Goal: Task Accomplishment & Management: Manage account settings

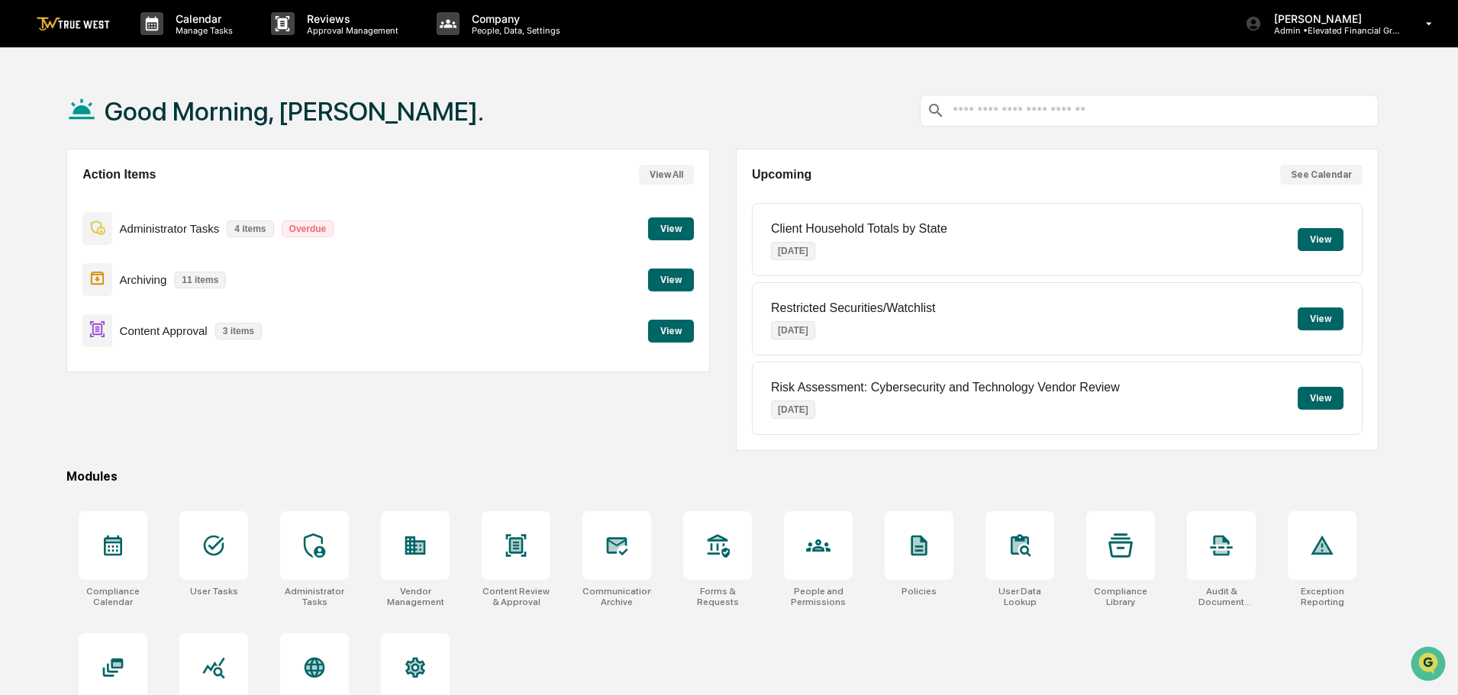
click at [671, 331] on button "View" at bounding box center [671, 331] width 46 height 23
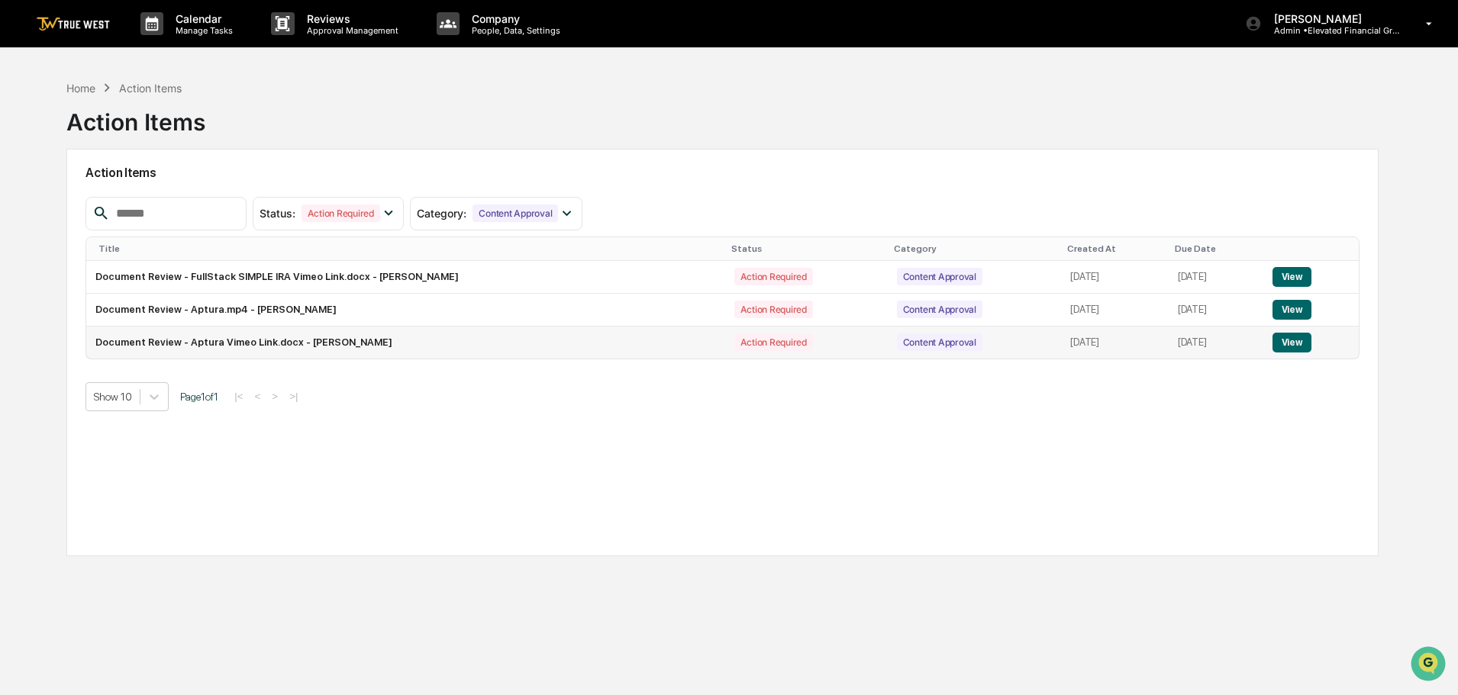
click at [1293, 340] on button "View" at bounding box center [1291, 343] width 39 height 20
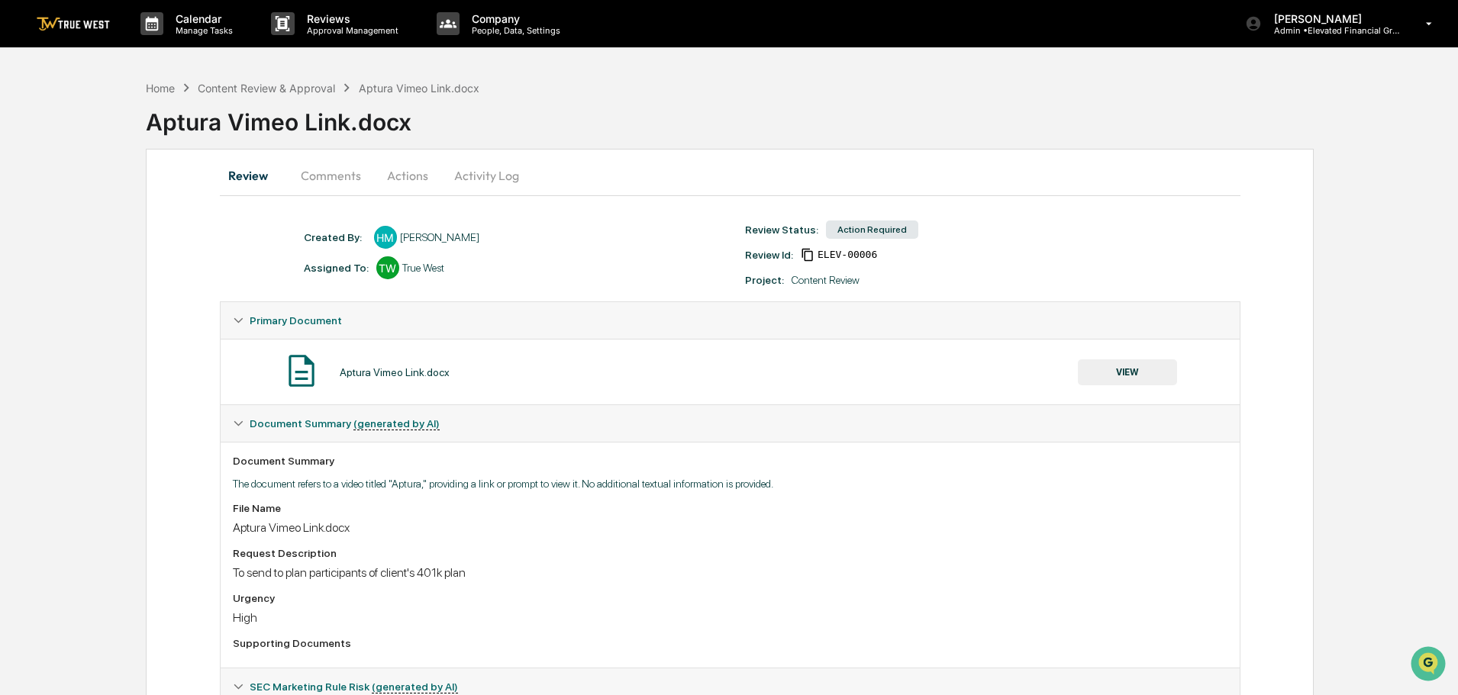
click at [1127, 372] on button "VIEW" at bounding box center [1127, 373] width 99 height 26
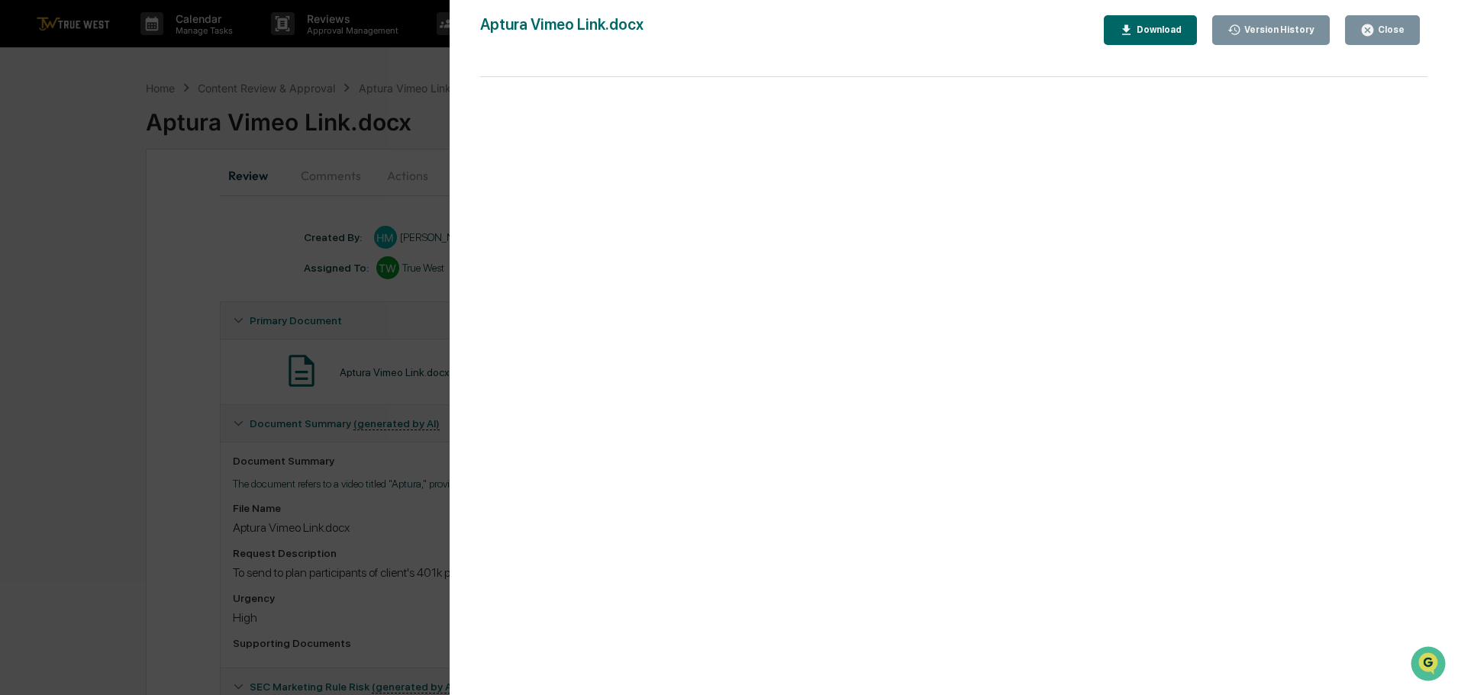
click at [1384, 31] on div "Close" at bounding box center [1390, 29] width 30 height 11
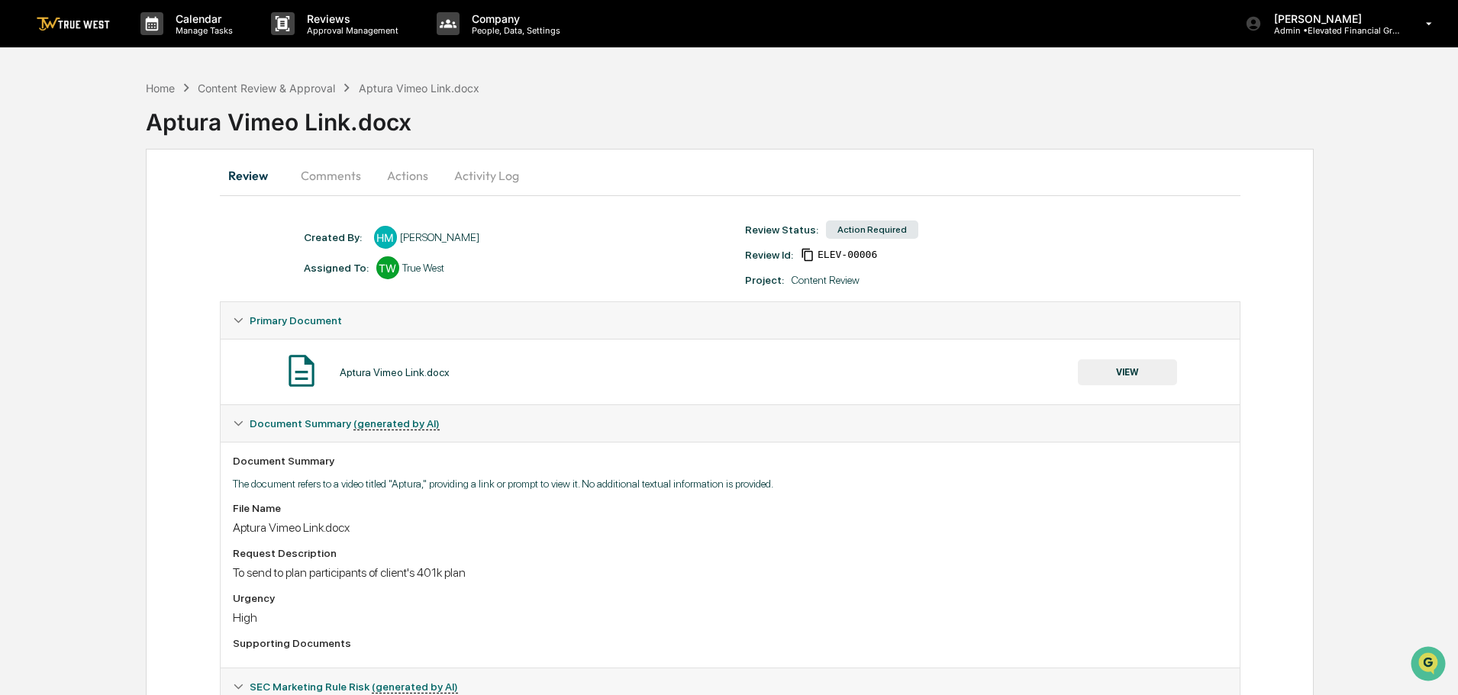
click at [403, 173] on button "Actions" at bounding box center [407, 175] width 69 height 37
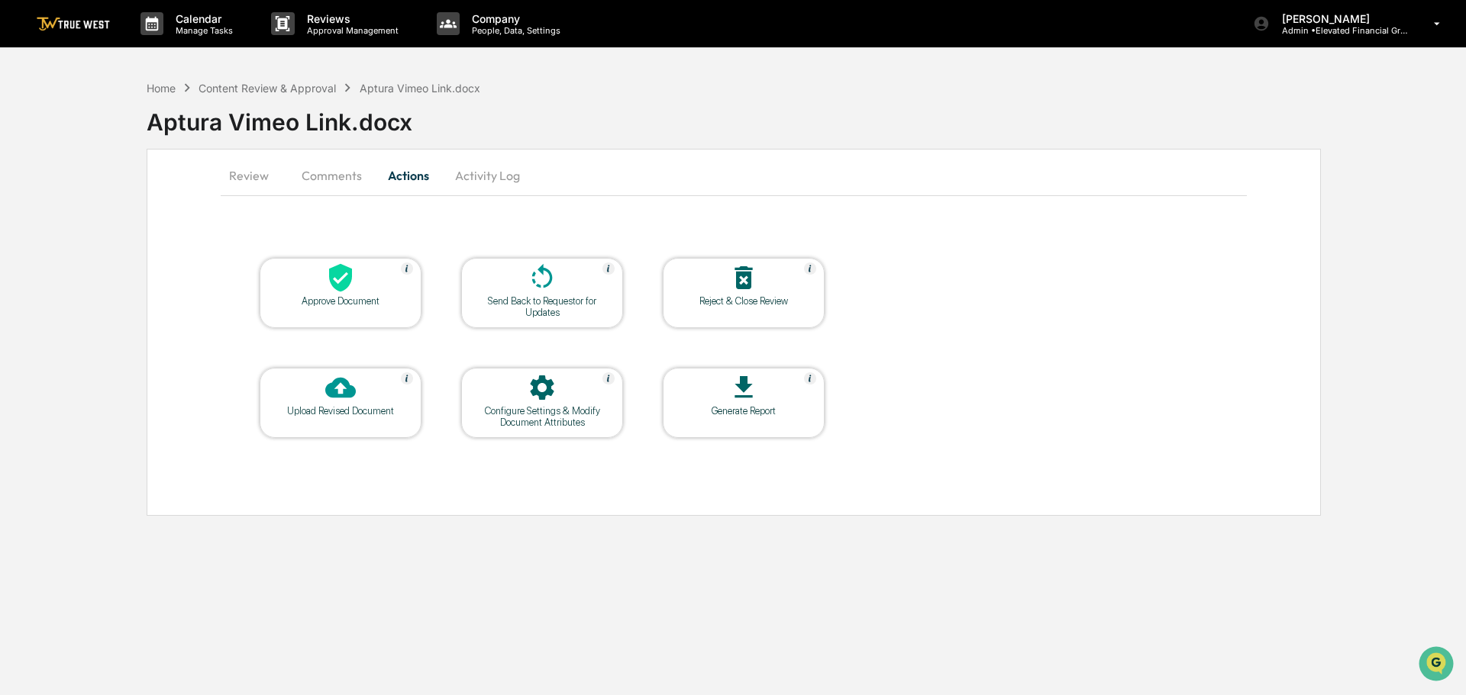
click at [339, 285] on icon at bounding box center [340, 278] width 23 height 28
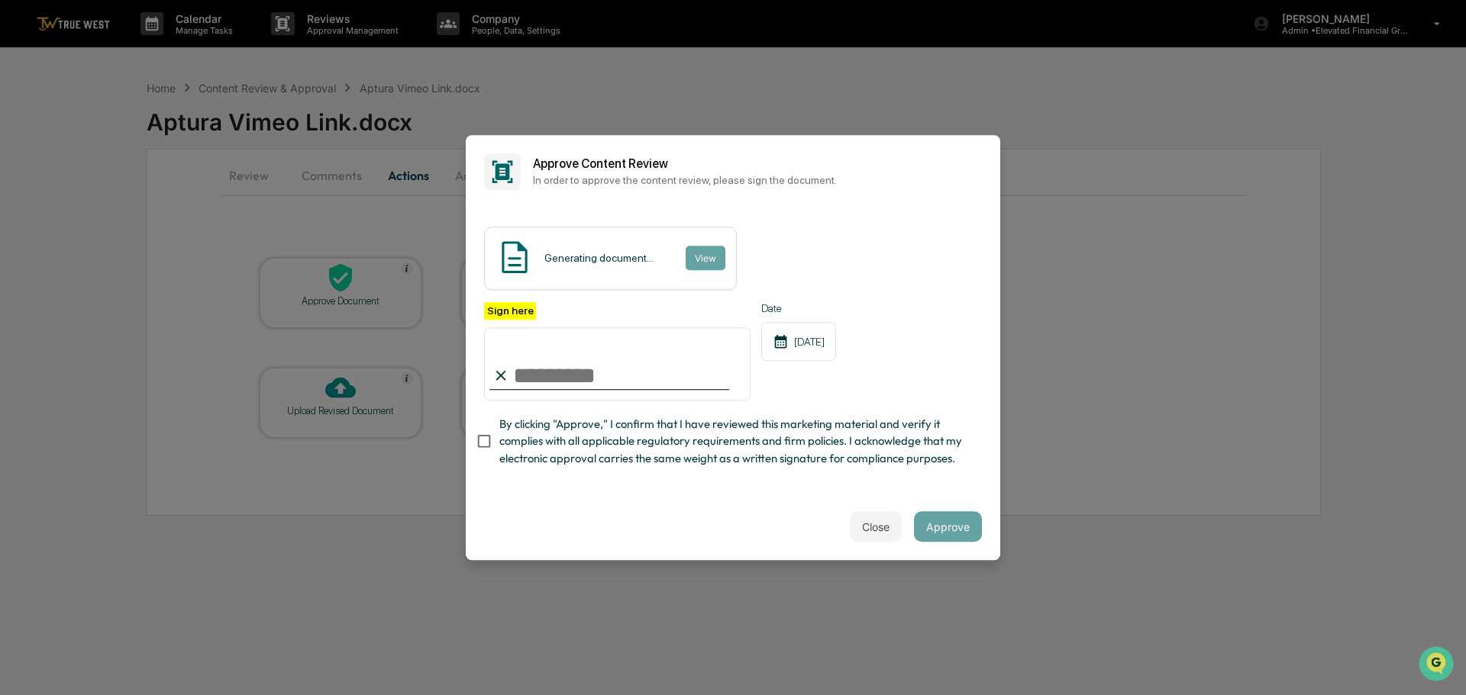
click at [553, 359] on input "Sign here" at bounding box center [617, 363] width 266 height 73
type input "**********"
click at [699, 246] on button "View" at bounding box center [705, 258] width 40 height 24
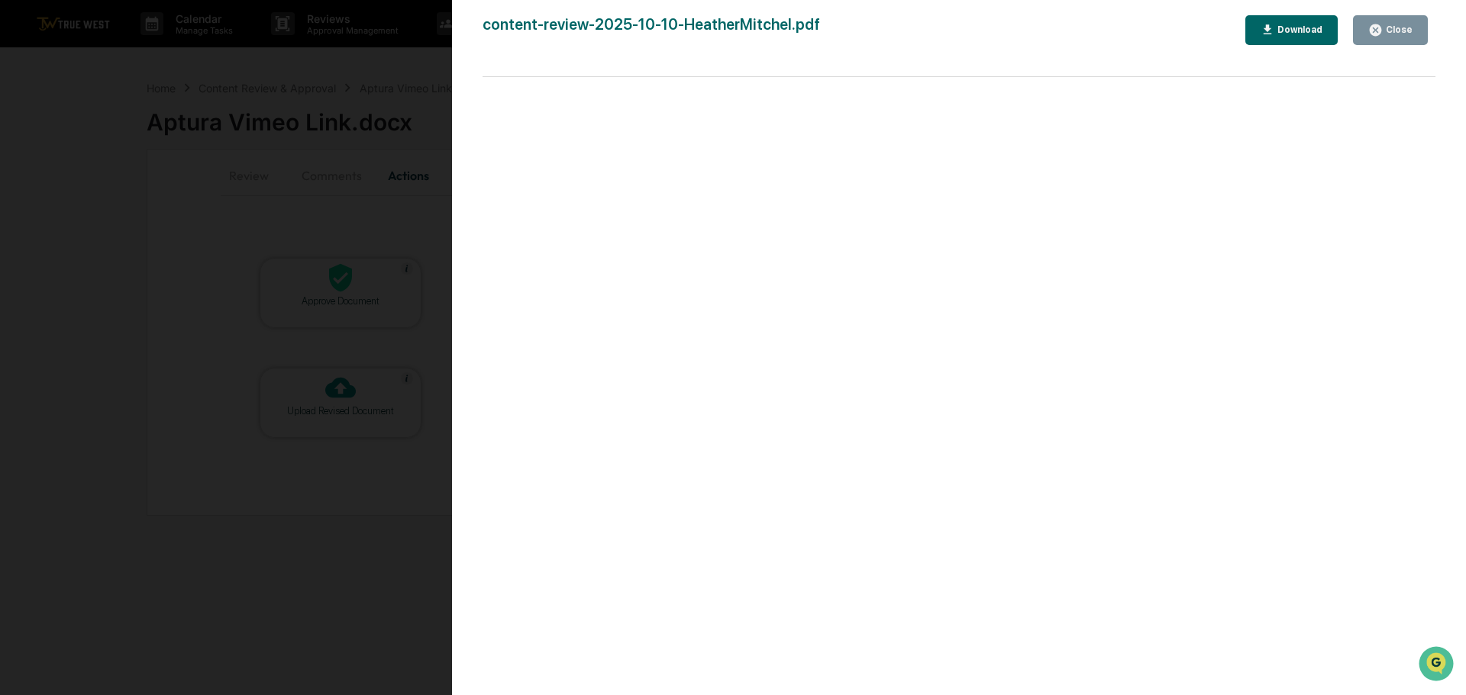
click at [399, 85] on div "Version History 10/10/2025, 04:18 PM Tammy Steffen content-review-2025-10-10-He…" at bounding box center [733, 347] width 1466 height 695
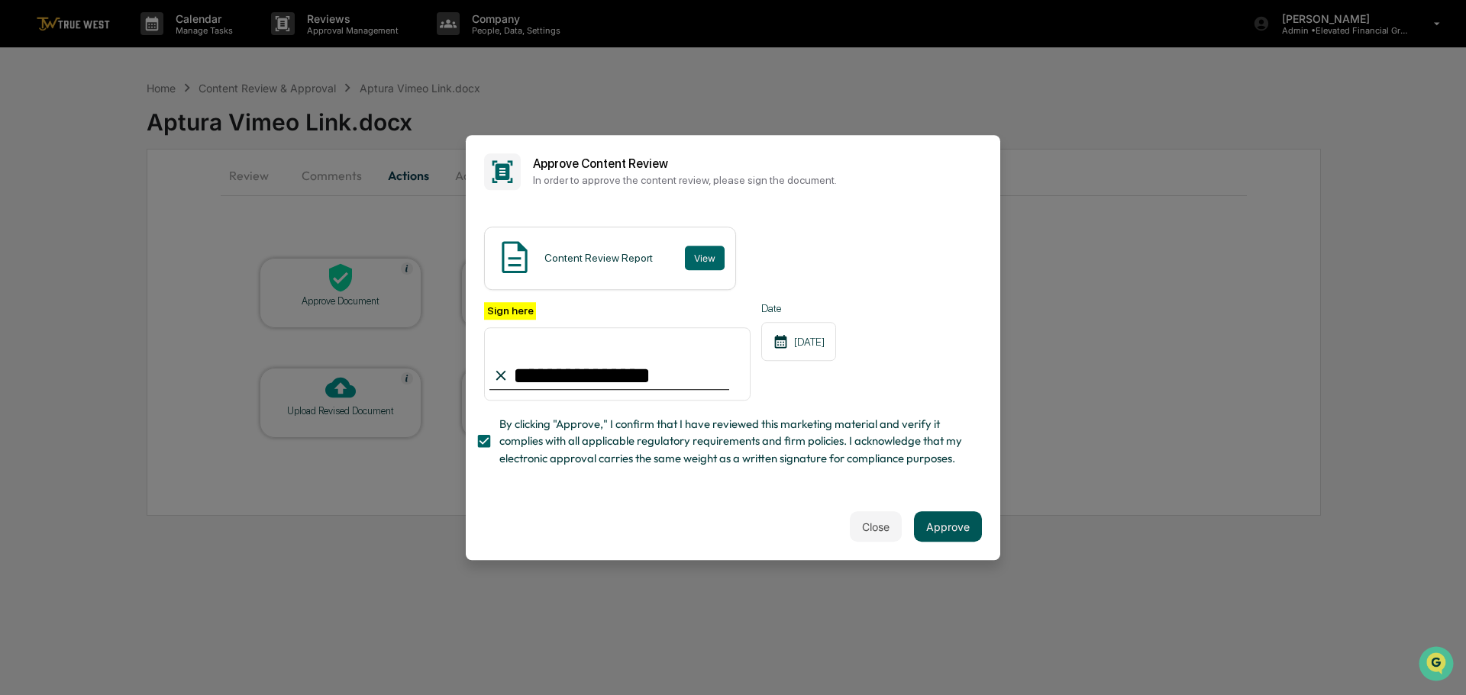
click at [940, 534] on button "Approve" at bounding box center [948, 526] width 68 height 31
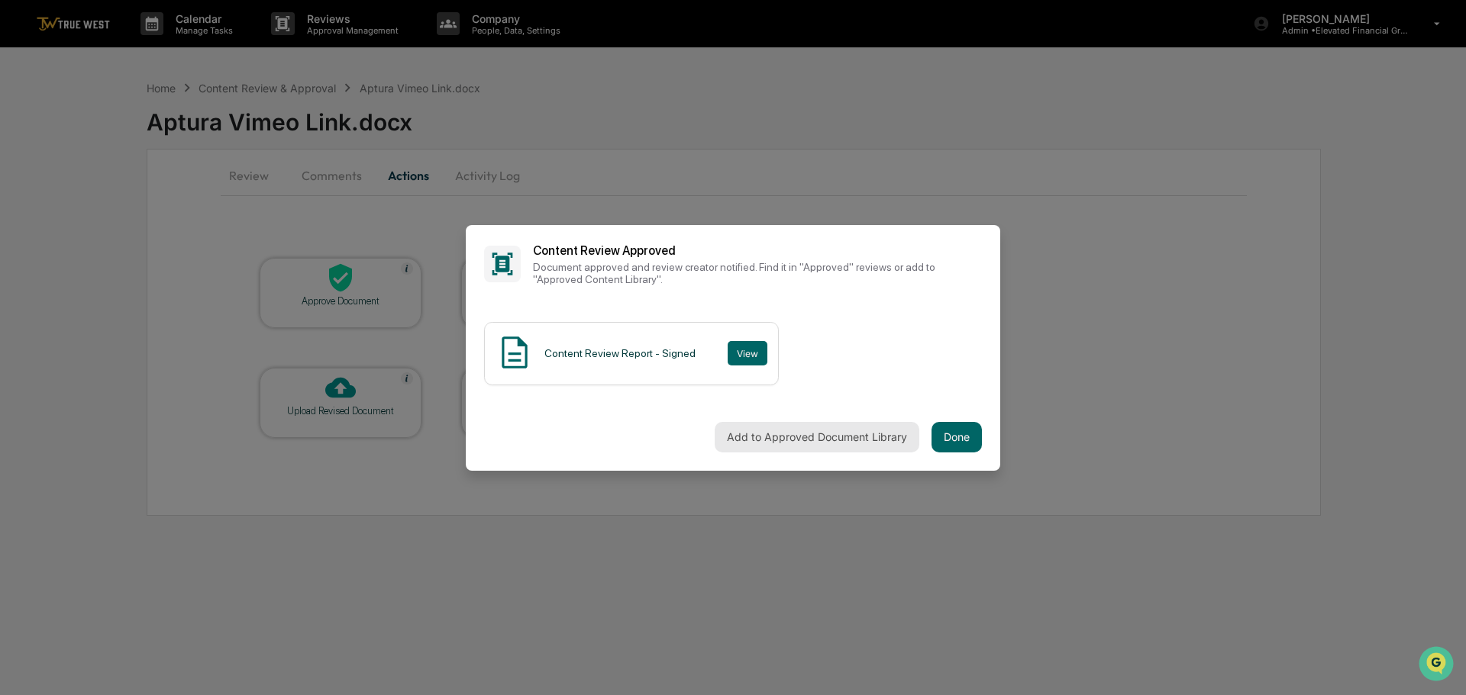
click at [833, 431] on button "Add to Approved Document Library" at bounding box center [816, 437] width 205 height 31
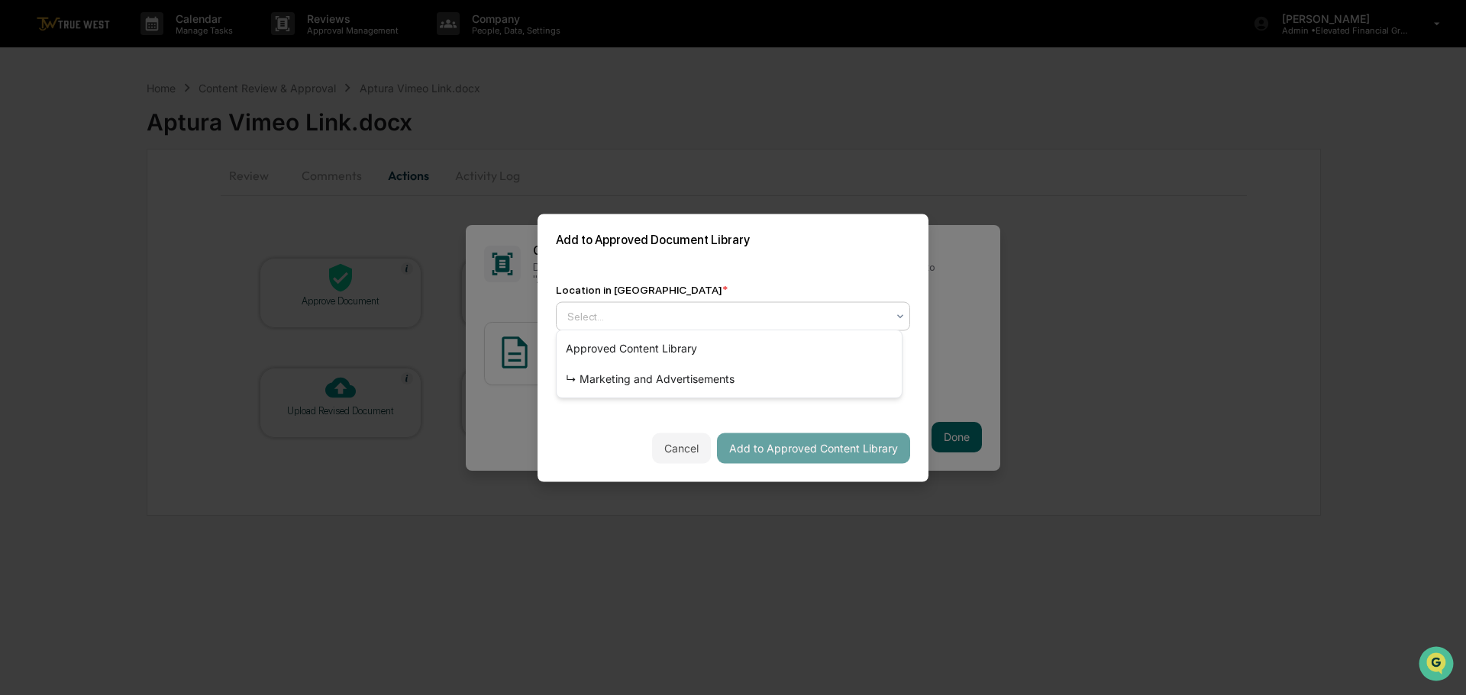
click at [769, 308] on div at bounding box center [726, 315] width 319 height 15
click at [684, 381] on div "↳ Marketing and Advertisements" at bounding box center [728, 379] width 345 height 31
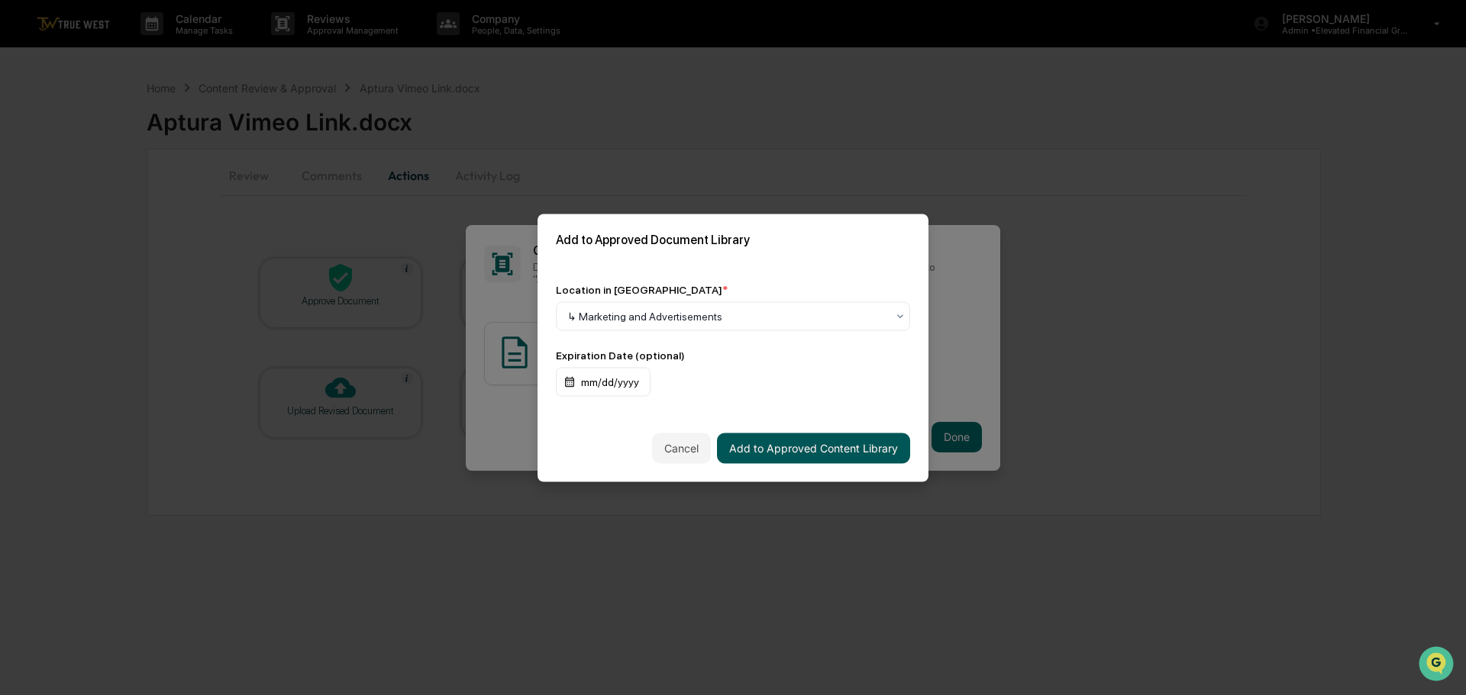
click at [754, 442] on button "Add to Approved Content Library" at bounding box center [813, 448] width 193 height 31
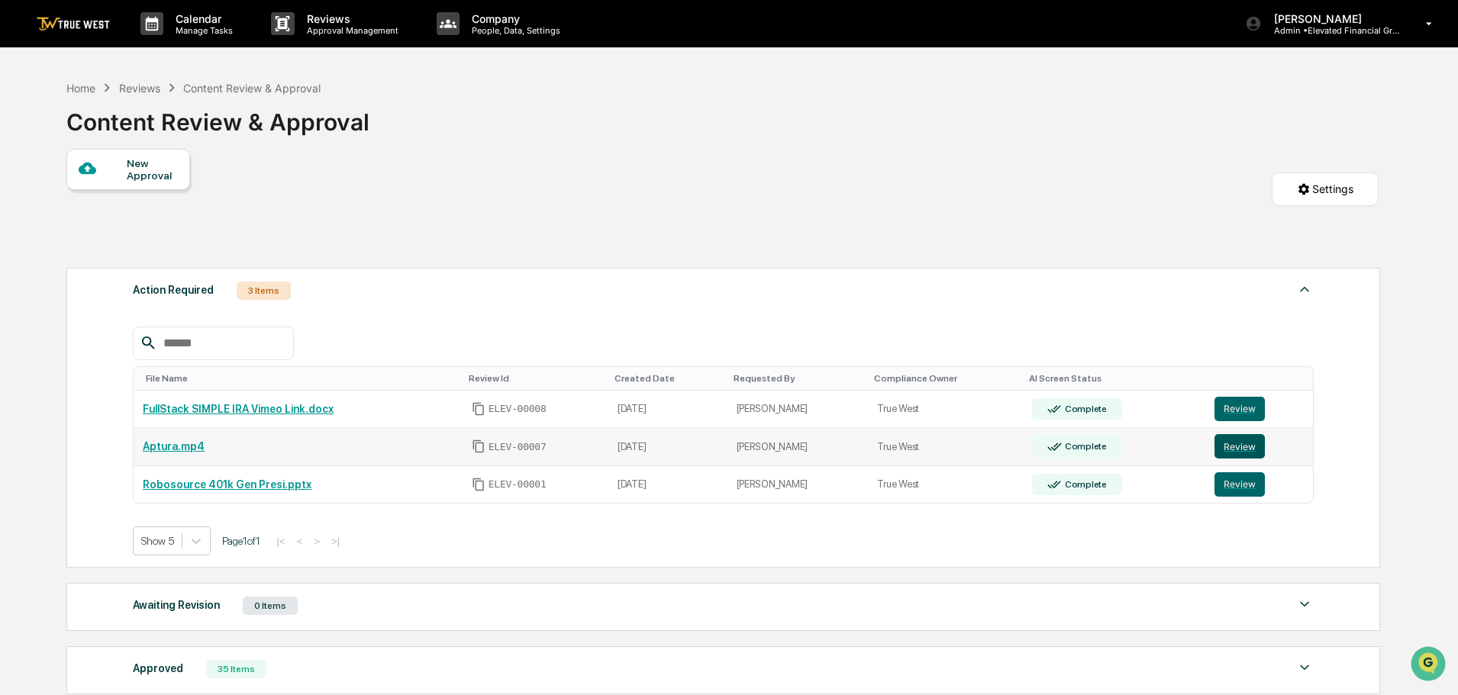
click at [1240, 447] on button "Review" at bounding box center [1239, 446] width 50 height 24
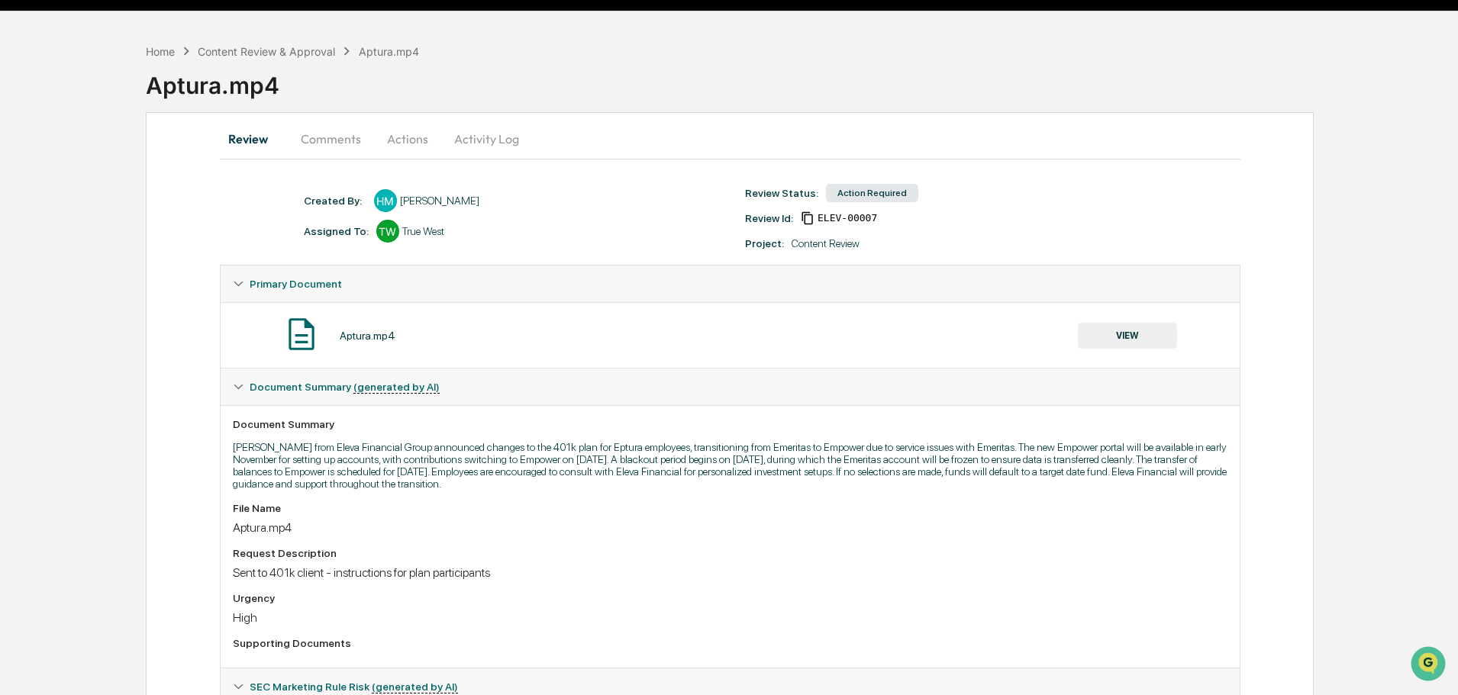
scroll to position [35, 0]
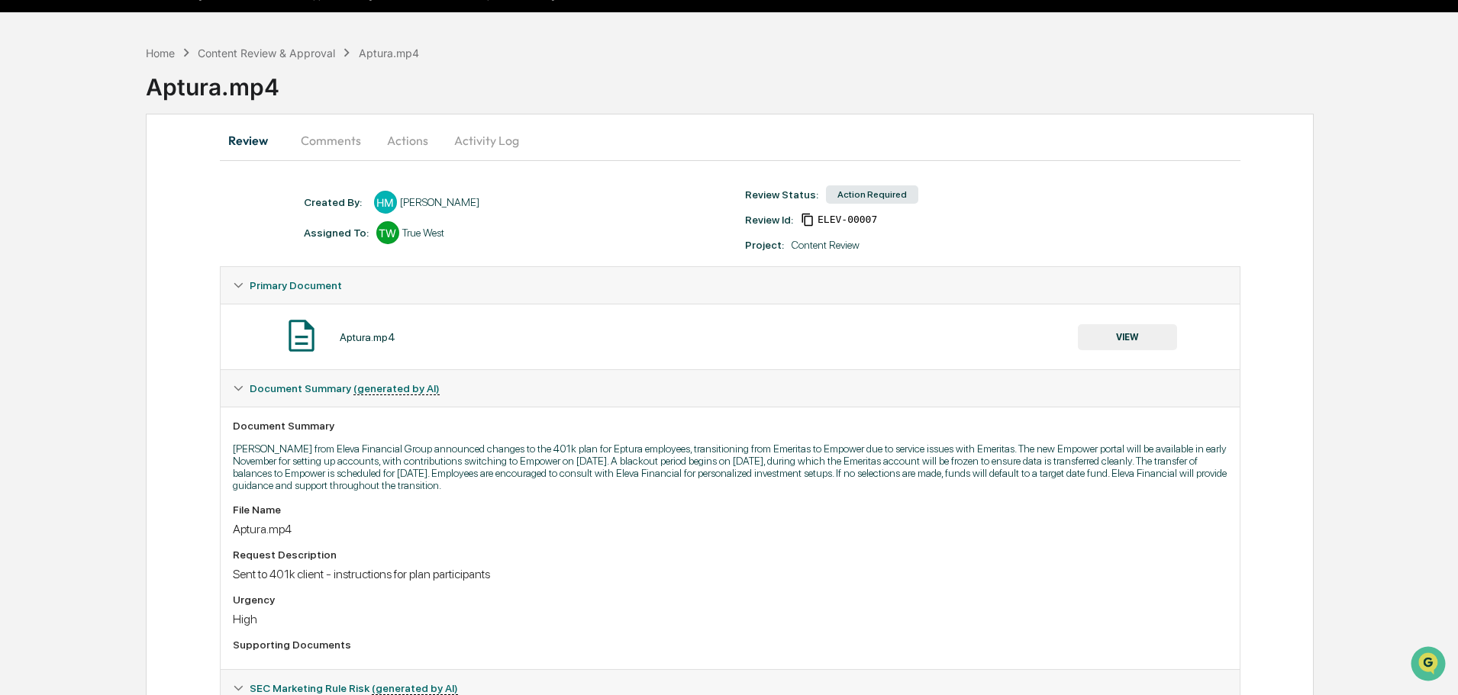
click at [1129, 337] on button "VIEW" at bounding box center [1127, 337] width 99 height 26
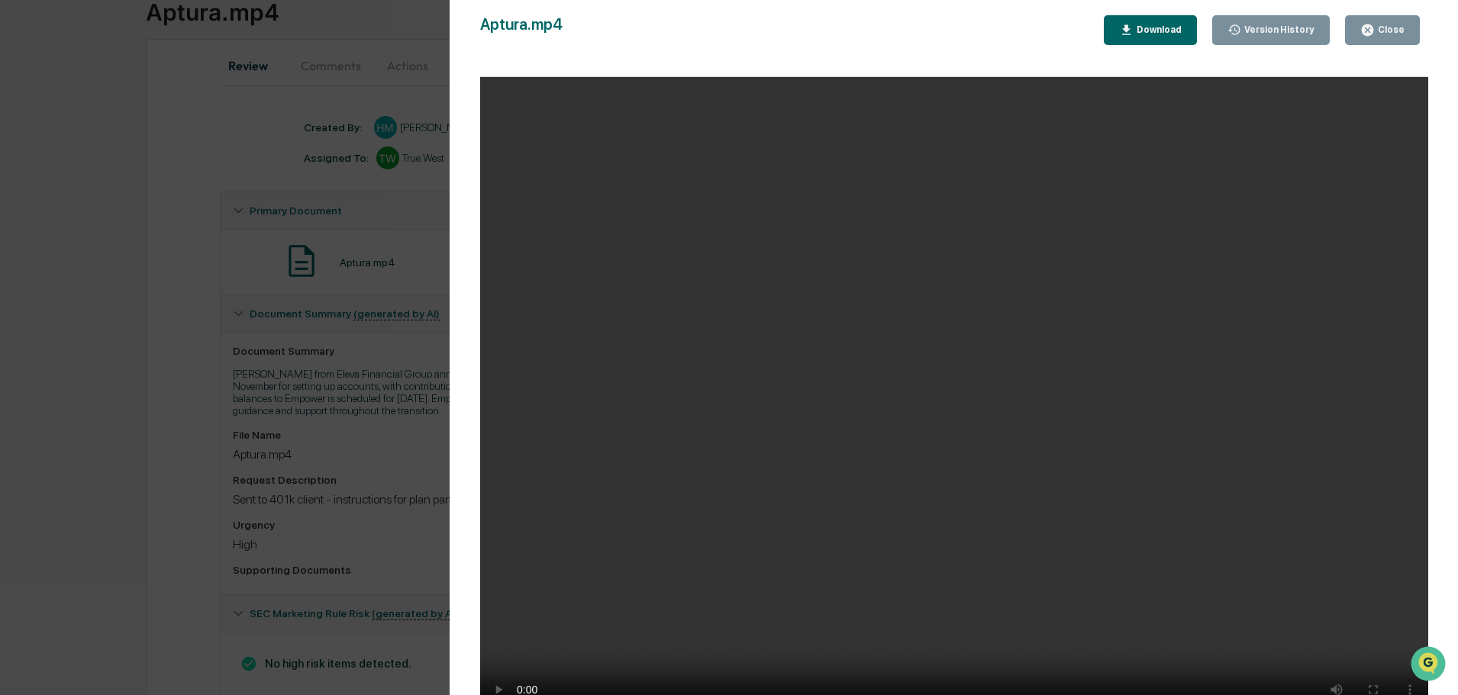
scroll to position [0, 0]
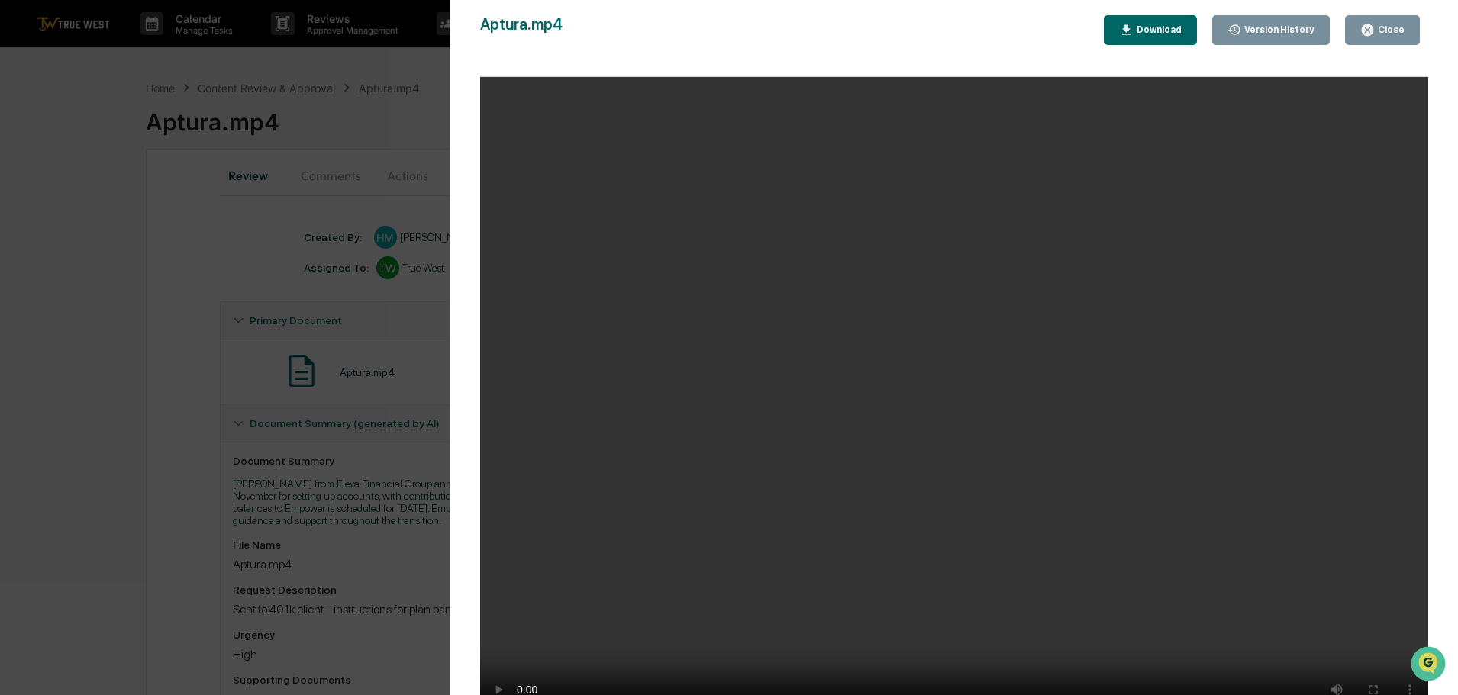
click at [1386, 26] on div "Close" at bounding box center [1390, 29] width 30 height 11
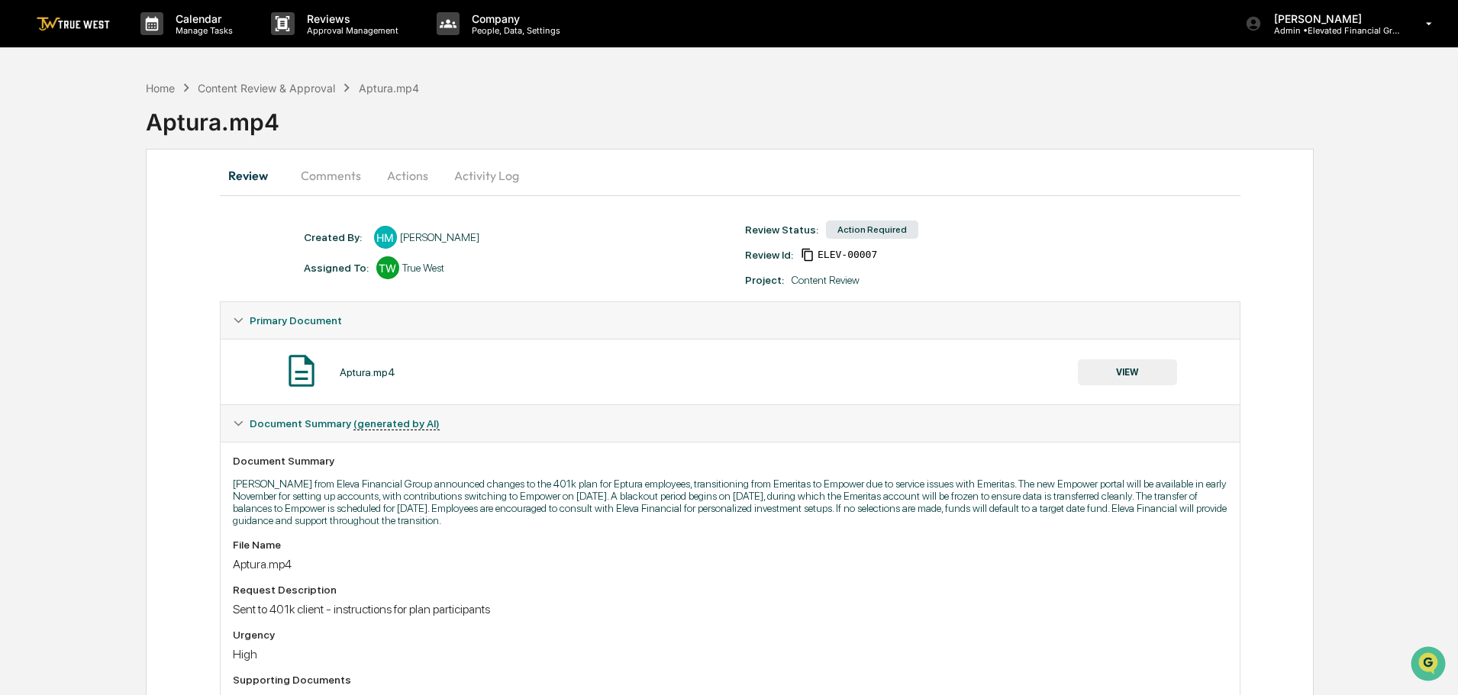
click at [419, 175] on button "Actions" at bounding box center [407, 175] width 69 height 37
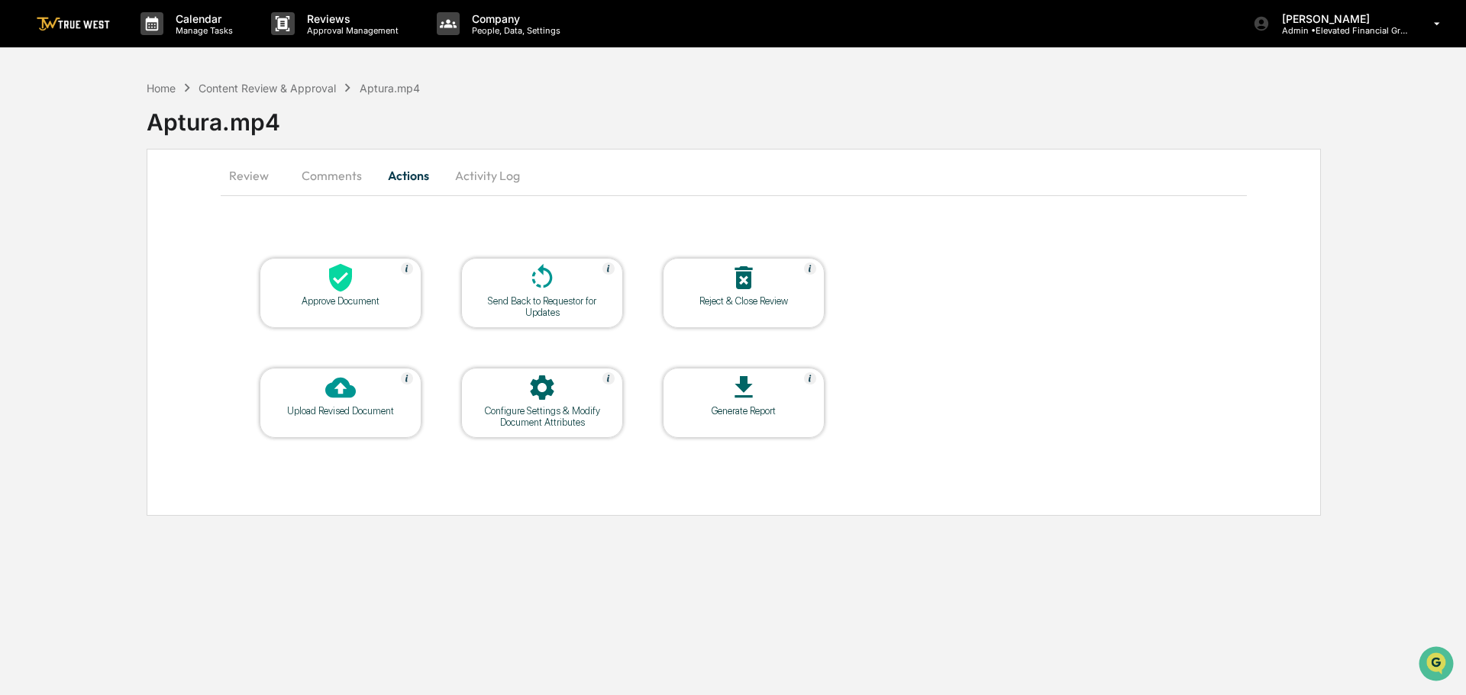
click at [341, 283] on icon at bounding box center [340, 278] width 23 height 28
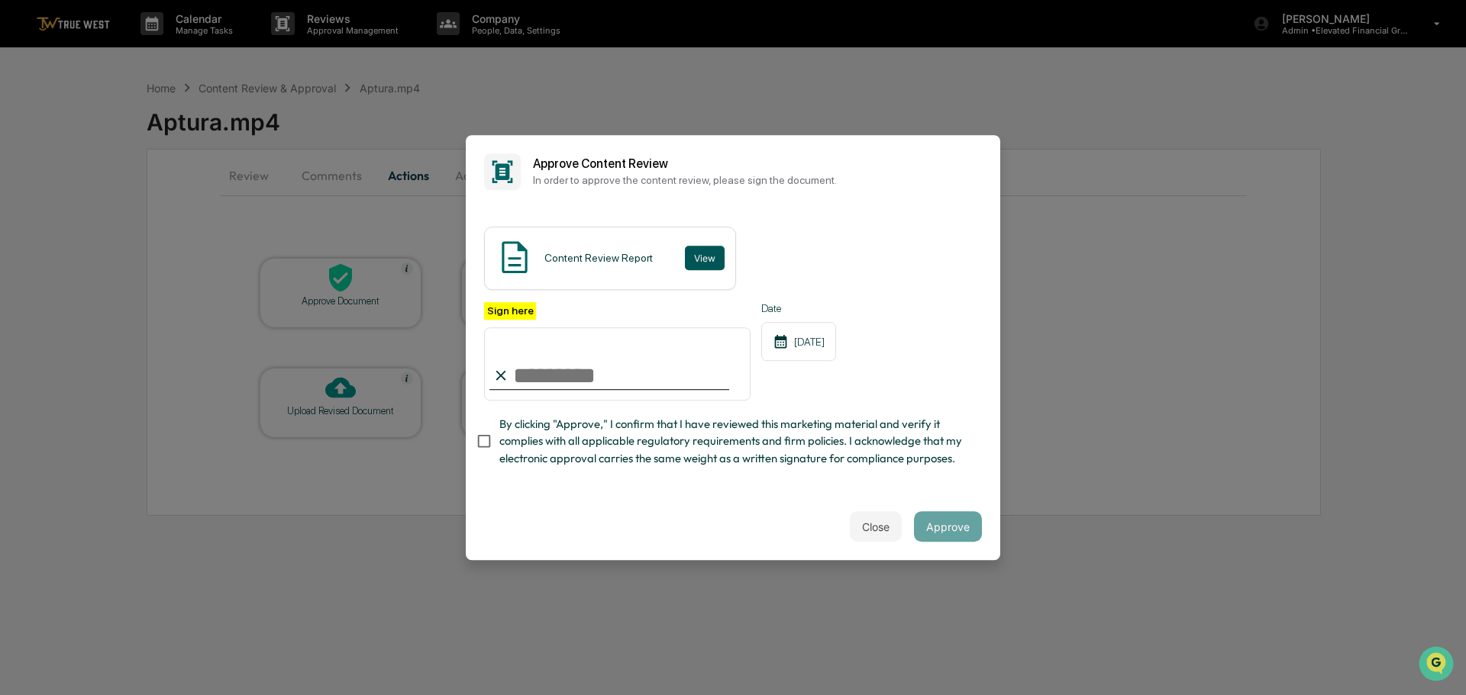
click at [701, 246] on button "View" at bounding box center [705, 258] width 40 height 24
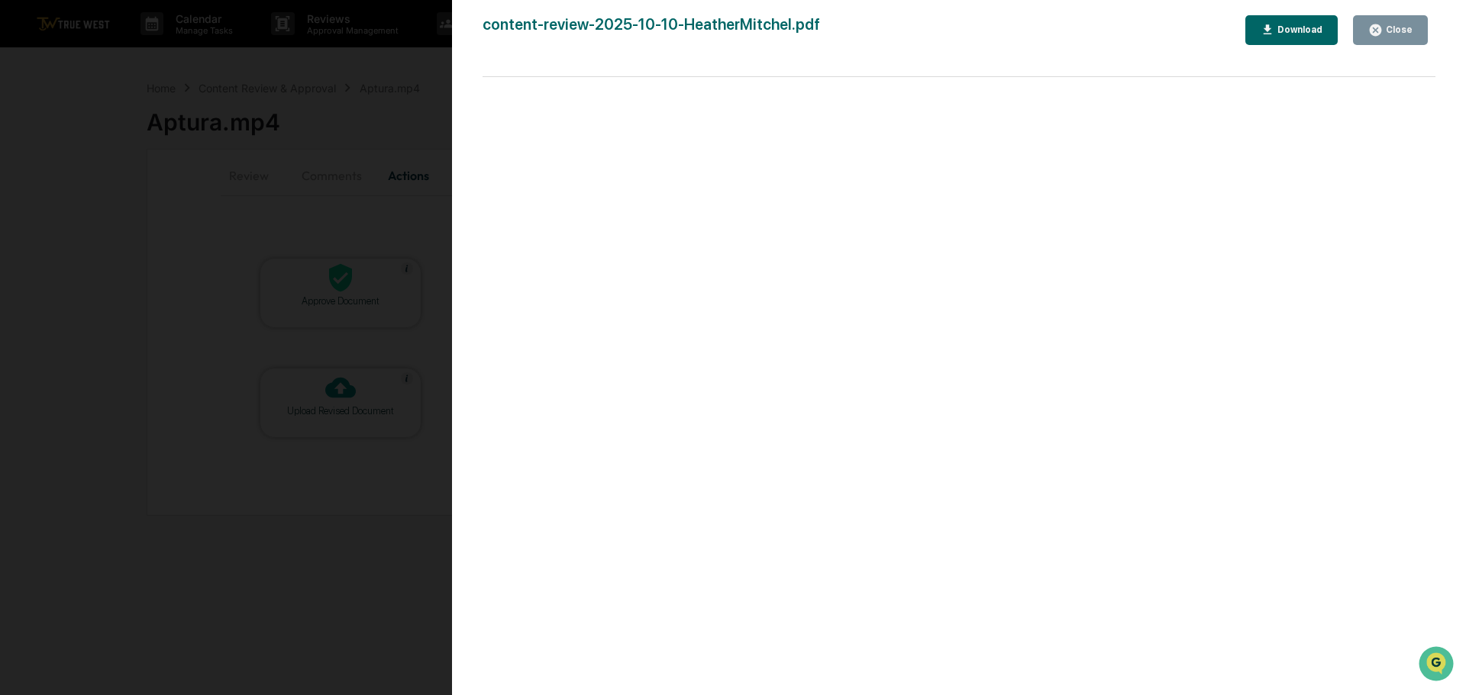
click at [398, 76] on div "Version History 10/10/2025, 04:19 PM Tammy Steffen content-review-2025-10-10-He…" at bounding box center [733, 347] width 1466 height 695
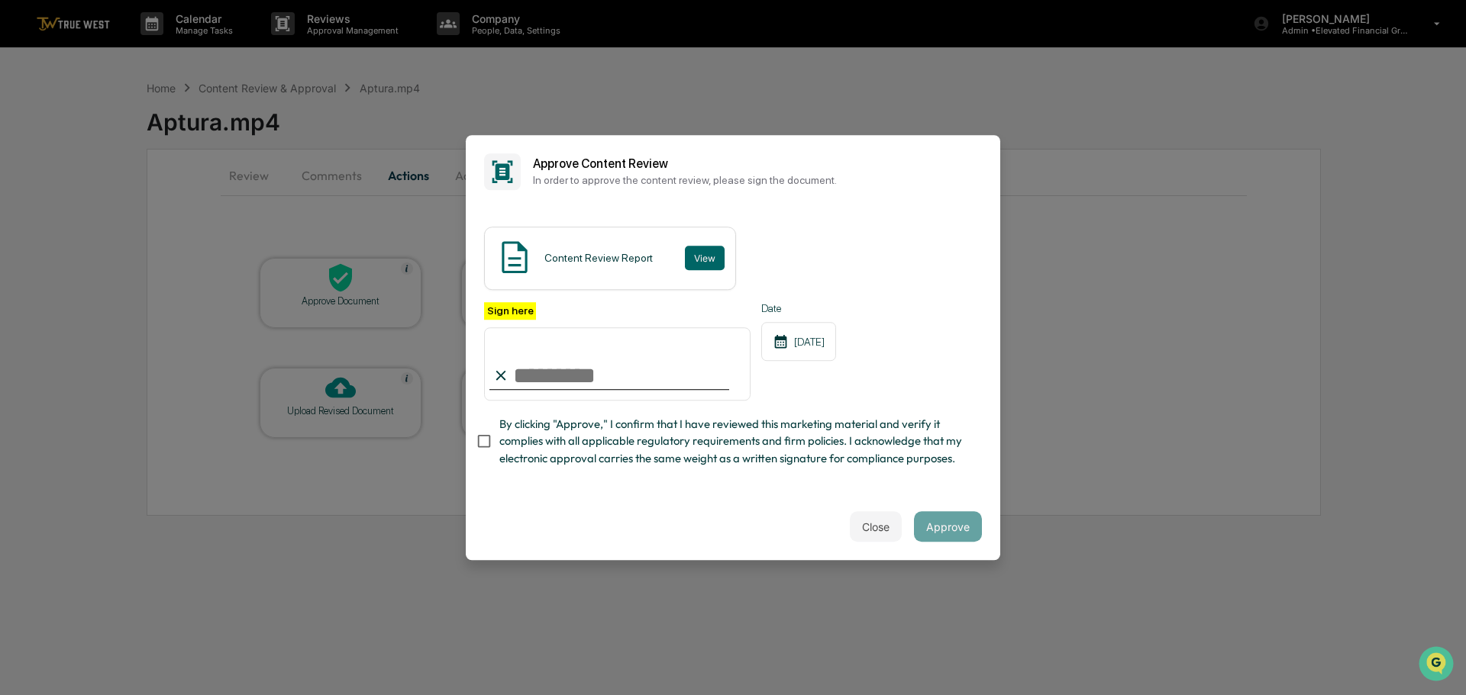
click at [559, 358] on input "Sign here" at bounding box center [617, 363] width 266 height 73
type input "**********"
click at [940, 531] on button "Approve" at bounding box center [948, 526] width 68 height 31
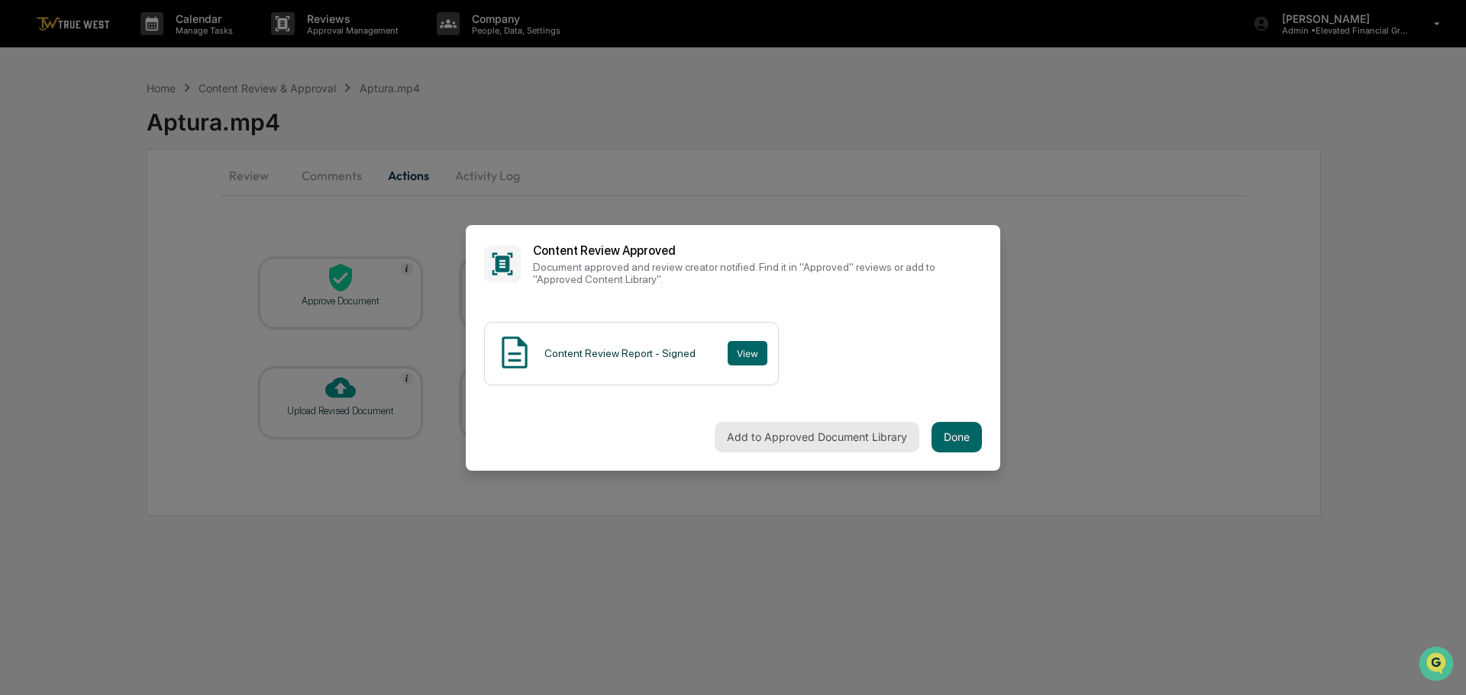
click at [812, 429] on button "Add to Approved Document Library" at bounding box center [816, 437] width 205 height 31
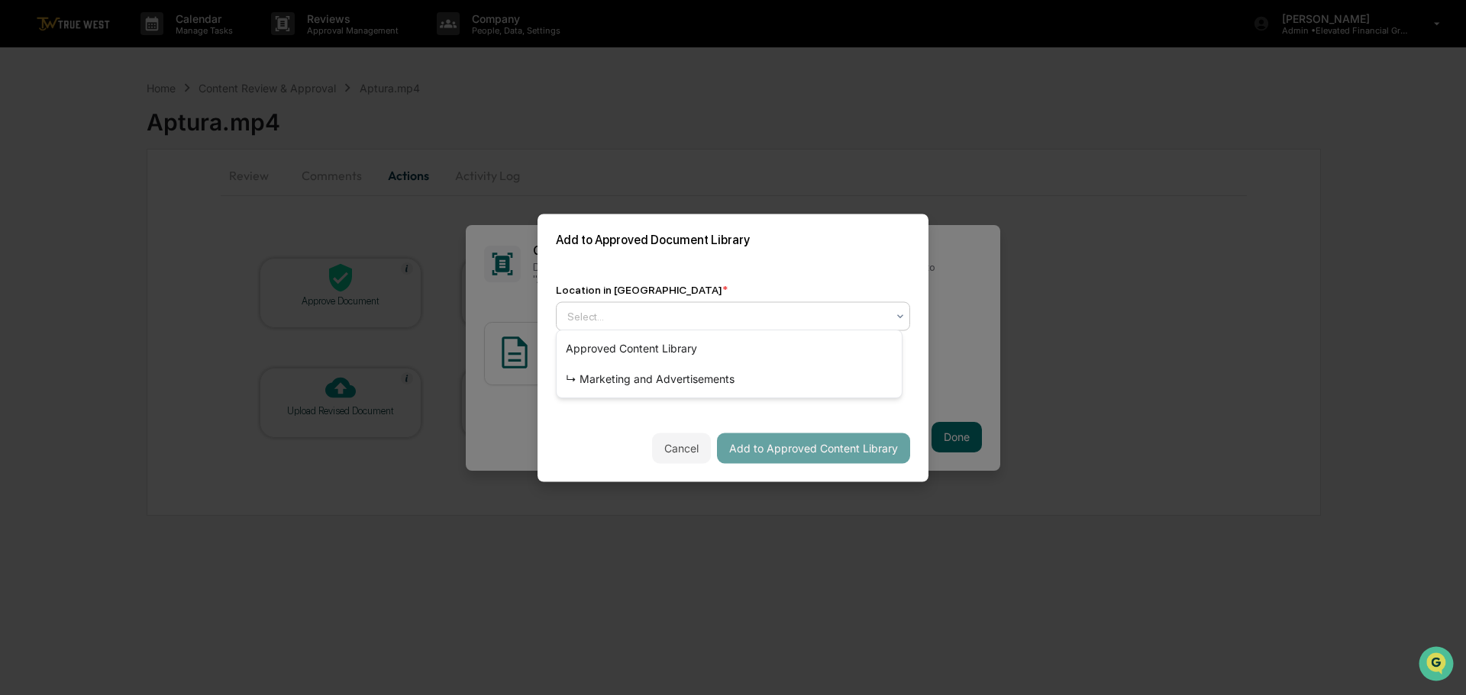
click at [728, 308] on div at bounding box center [726, 315] width 319 height 15
click at [694, 378] on div "↳ Marketing and Advertisements" at bounding box center [728, 379] width 345 height 31
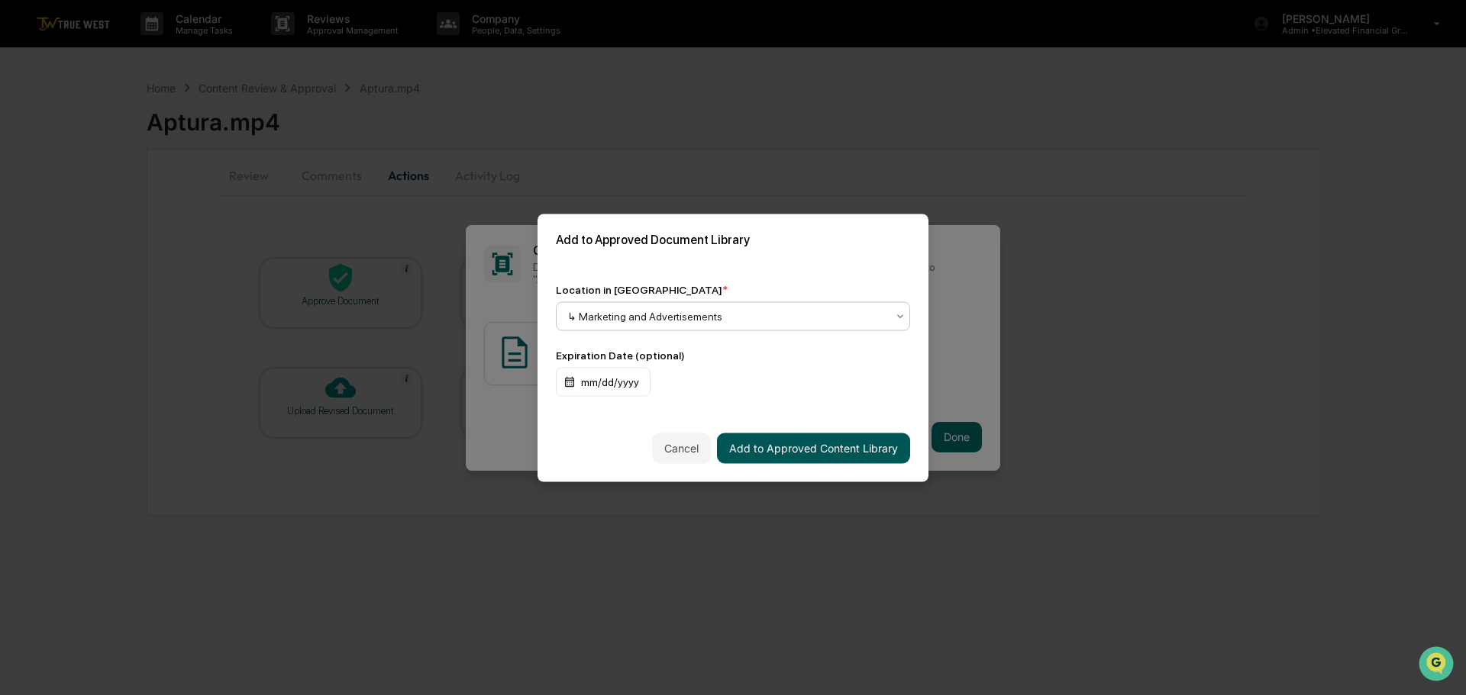
click at [772, 441] on button "Add to Approved Content Library" at bounding box center [813, 448] width 193 height 31
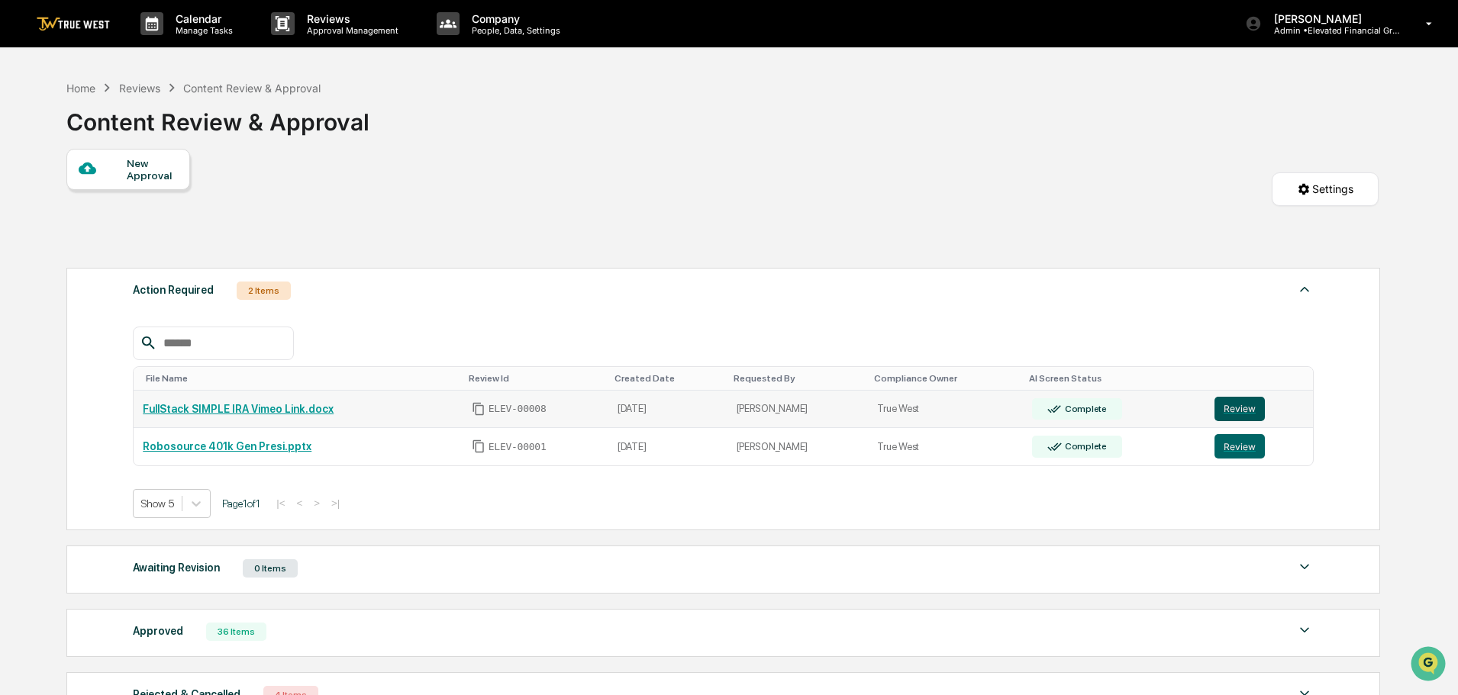
click at [1237, 405] on button "Review" at bounding box center [1239, 409] width 50 height 24
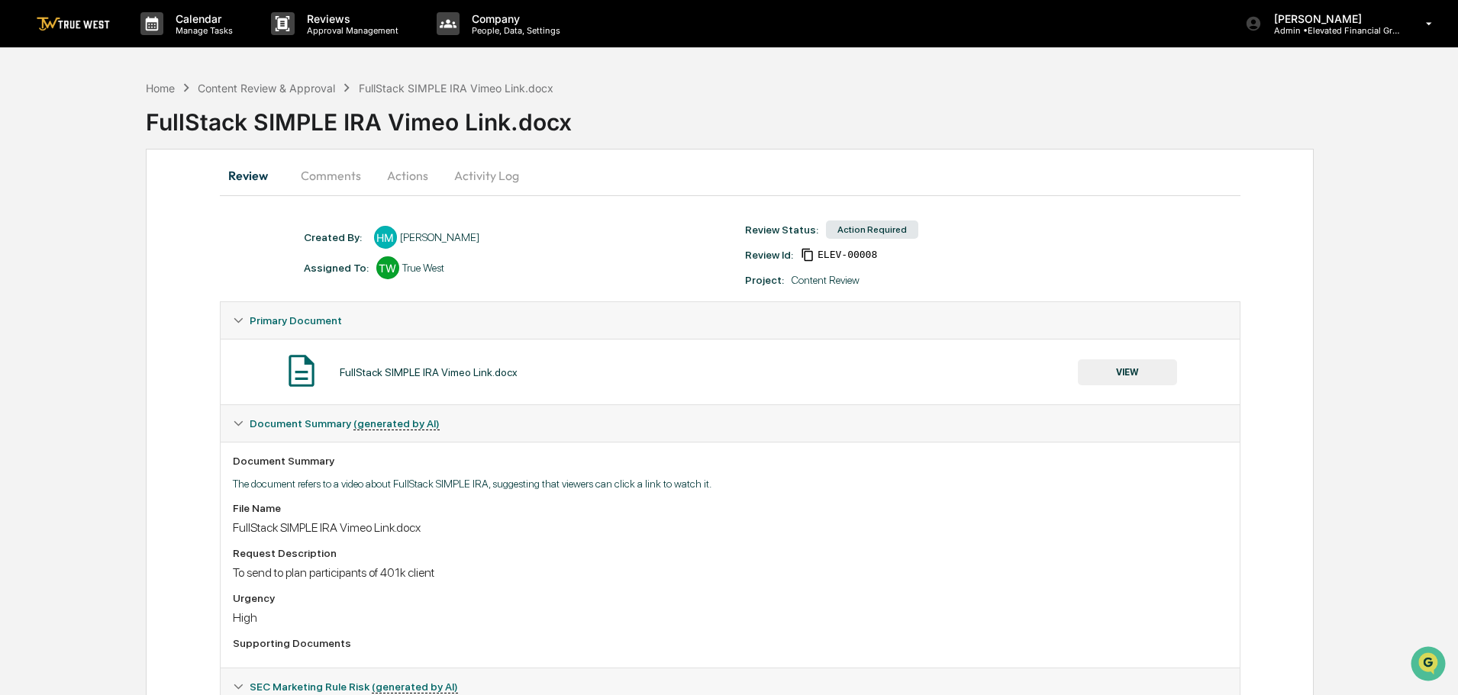
click at [1135, 365] on button "VIEW" at bounding box center [1127, 373] width 99 height 26
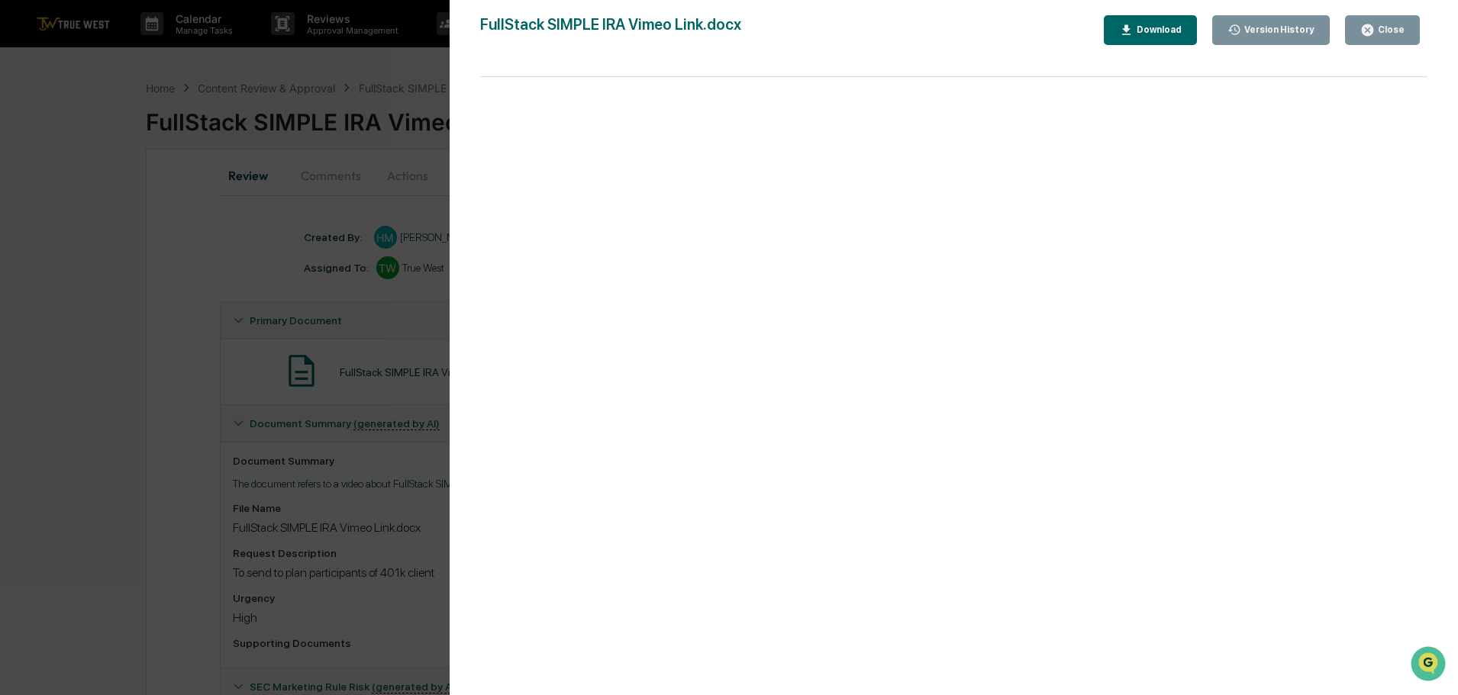
click at [1369, 30] on icon "button" at bounding box center [1367, 29] width 11 height 11
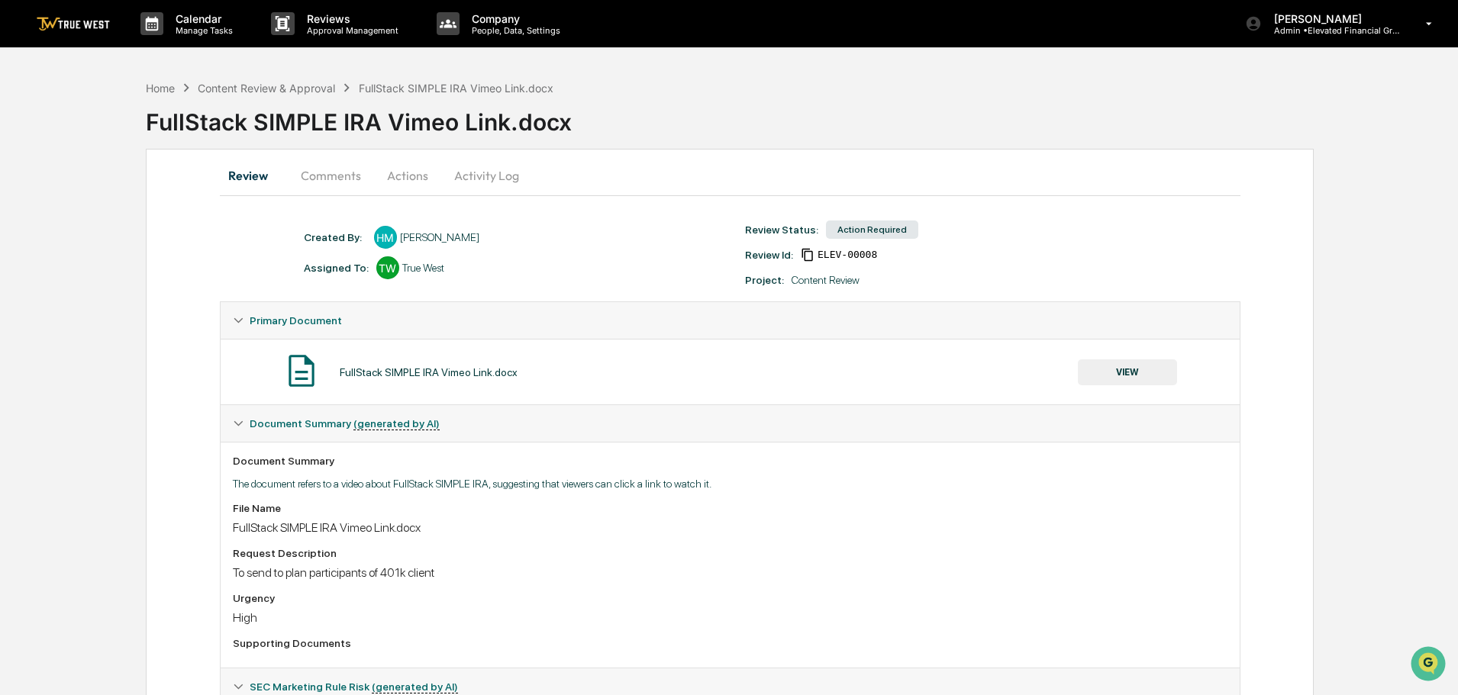
click at [403, 180] on button "Actions" at bounding box center [407, 175] width 69 height 37
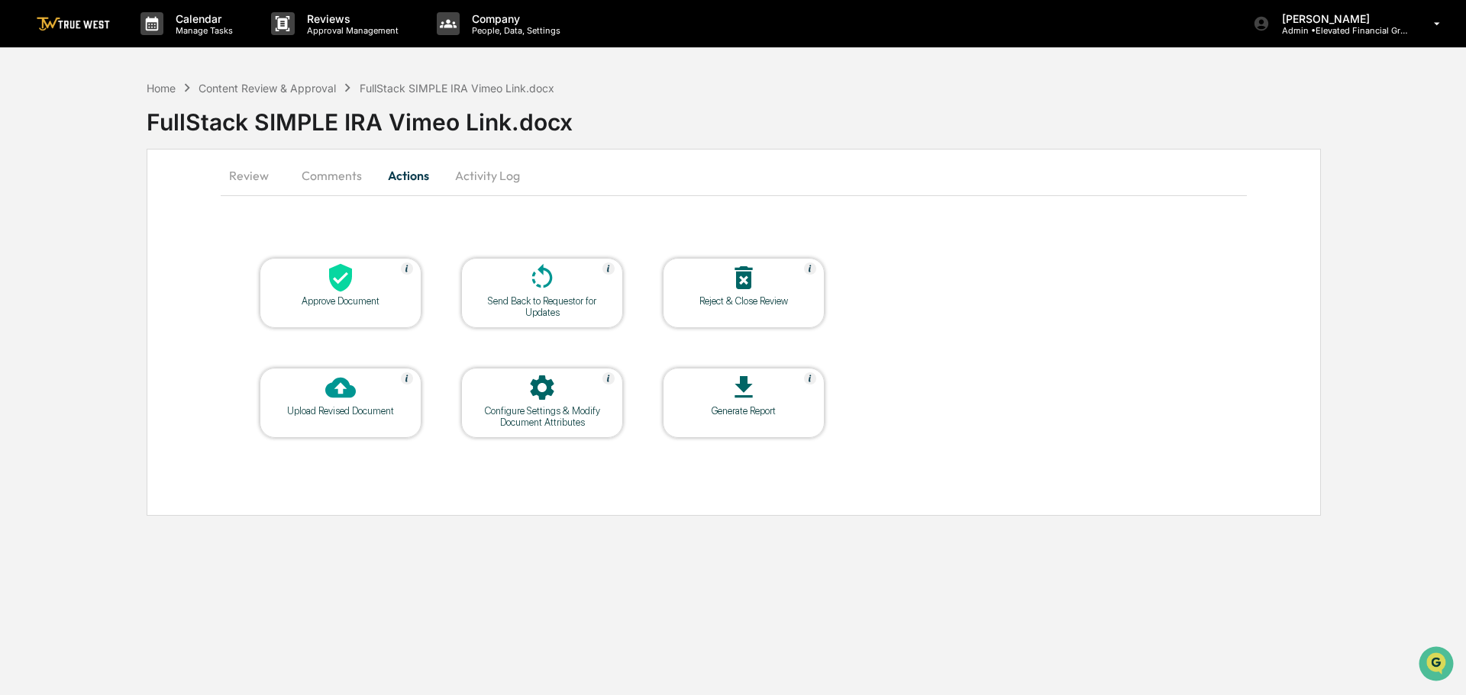
click at [333, 282] on icon at bounding box center [340, 278] width 23 height 28
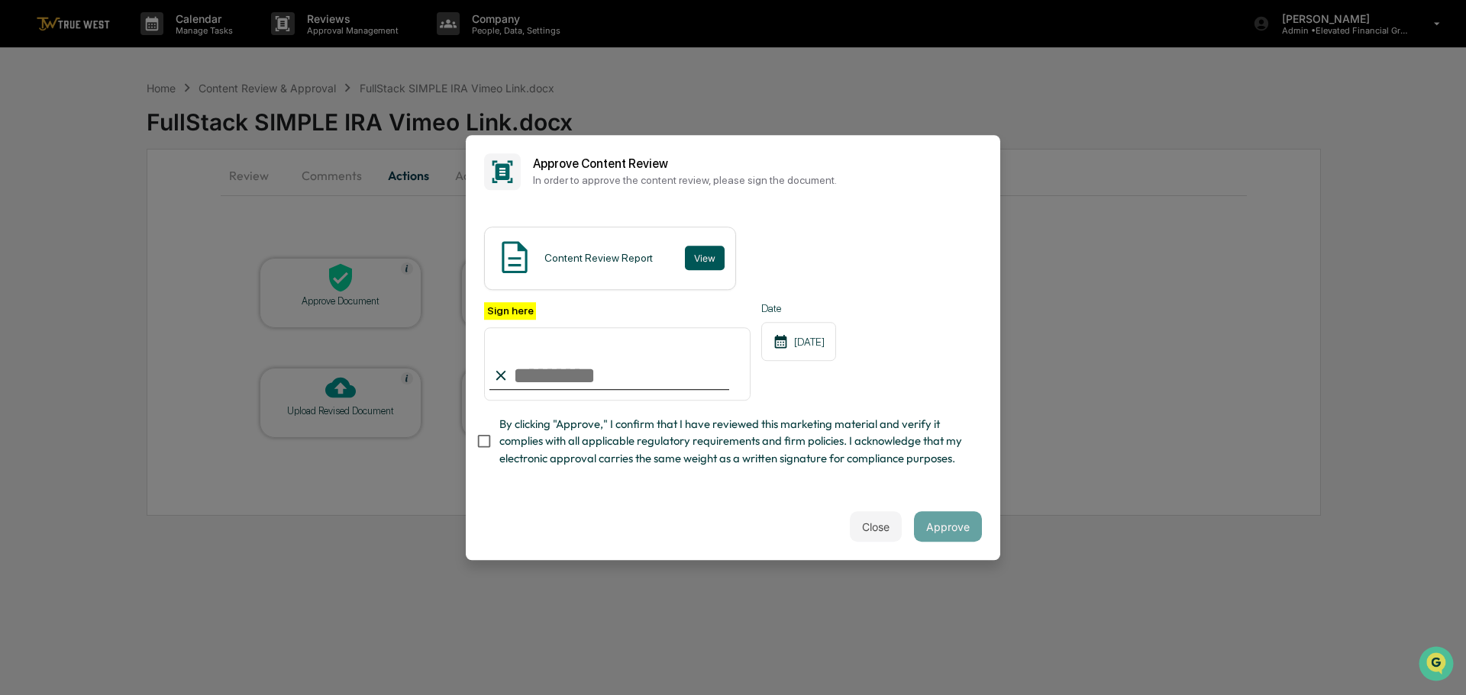
click at [703, 246] on button "View" at bounding box center [705, 258] width 40 height 24
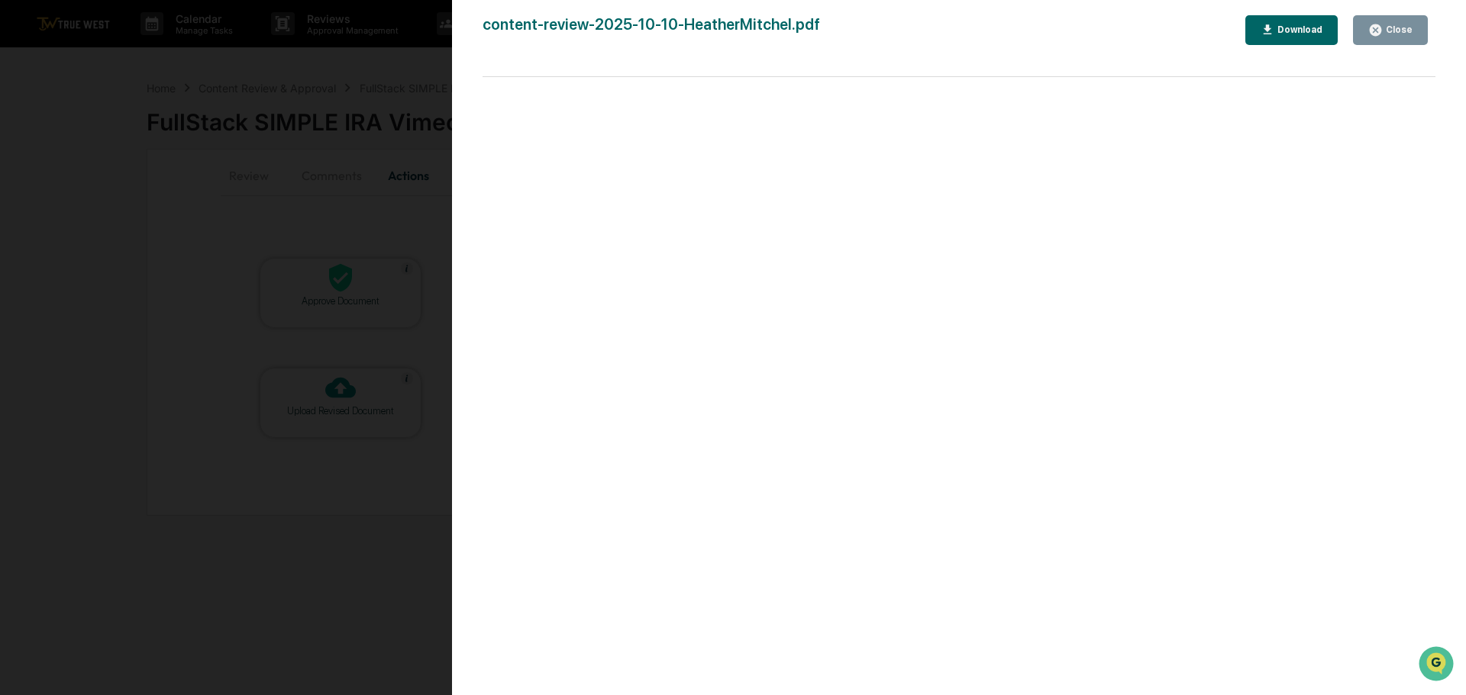
click at [395, 60] on div "Version History [DATE] 04:20 PM [PERSON_NAME] content-review-2025-10-10-Heather…" at bounding box center [733, 347] width 1466 height 695
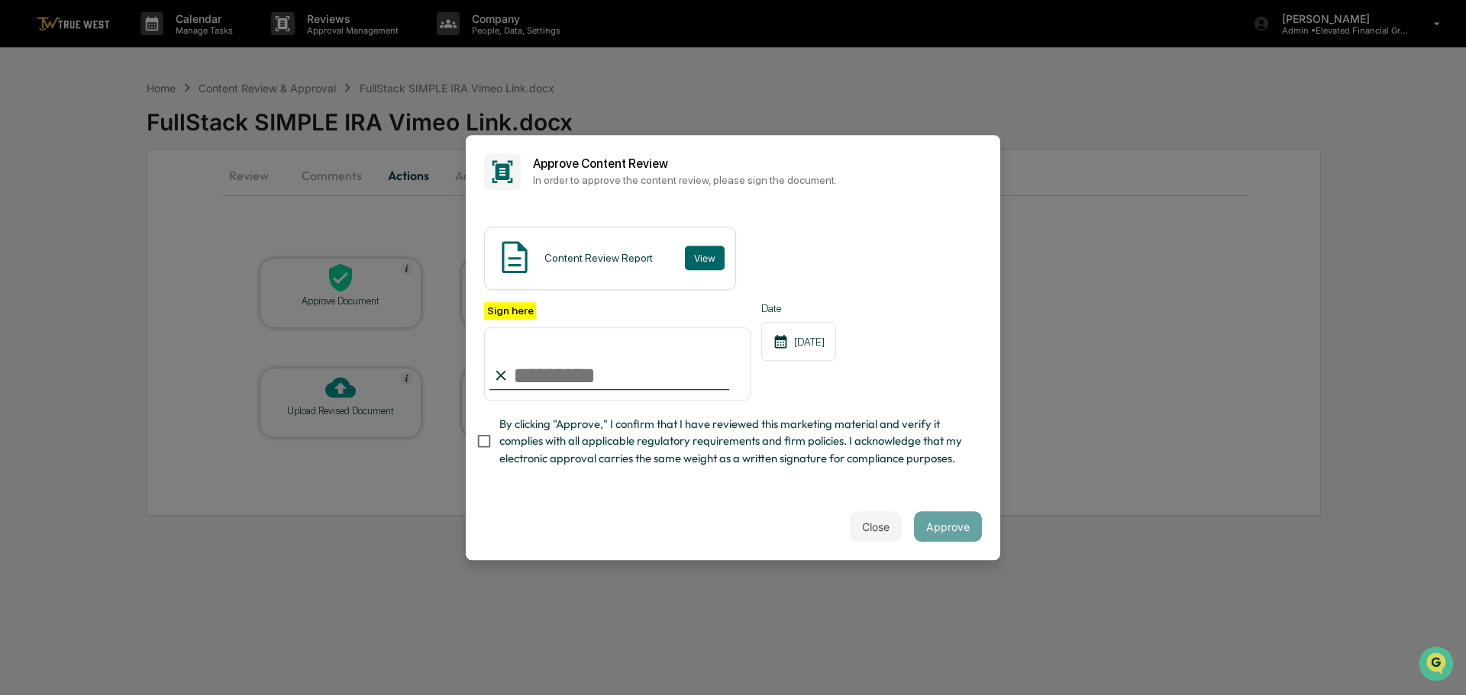
click at [562, 366] on input "Sign here" at bounding box center [617, 363] width 266 height 73
type input "**********"
click at [949, 534] on button "Approve" at bounding box center [948, 526] width 68 height 31
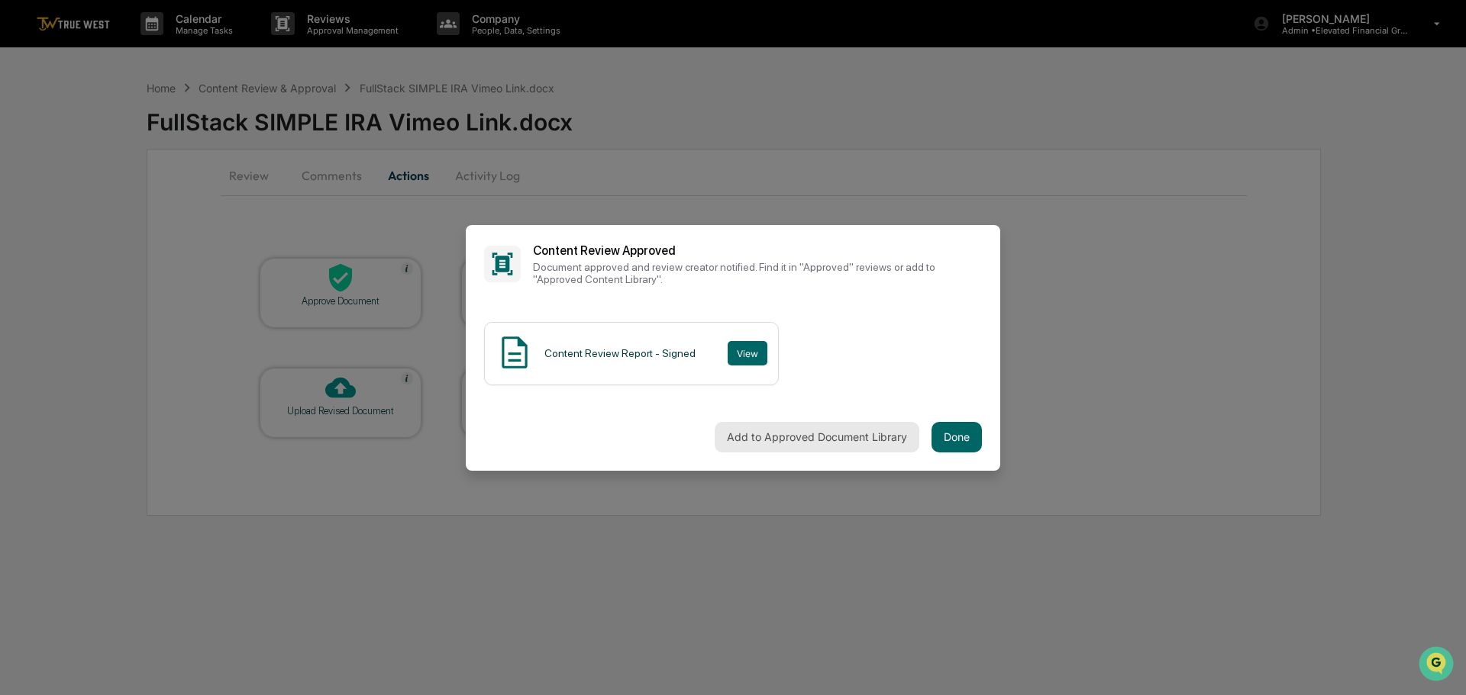
click at [789, 430] on button "Add to Approved Document Library" at bounding box center [816, 437] width 205 height 31
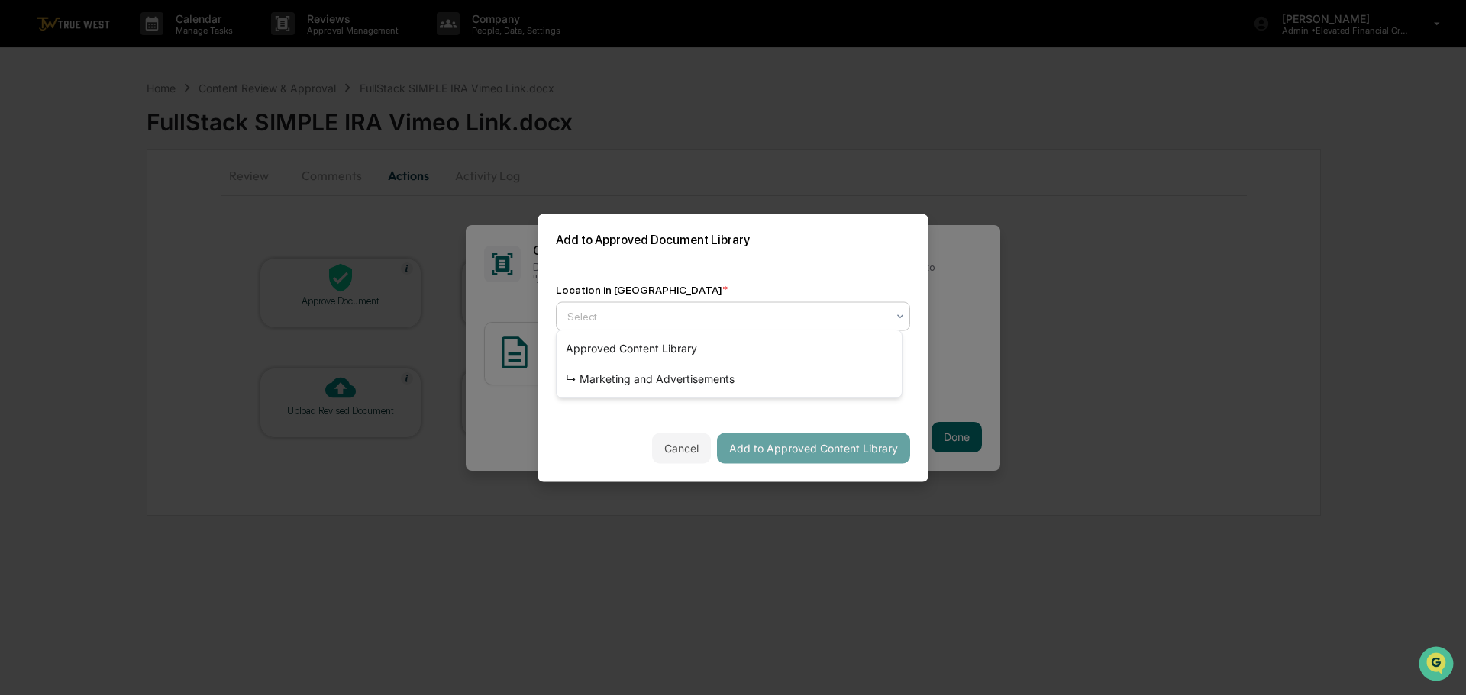
click at [782, 314] on div at bounding box center [726, 315] width 319 height 15
click at [711, 378] on div "↳ Marketing and Advertisements" at bounding box center [728, 379] width 345 height 31
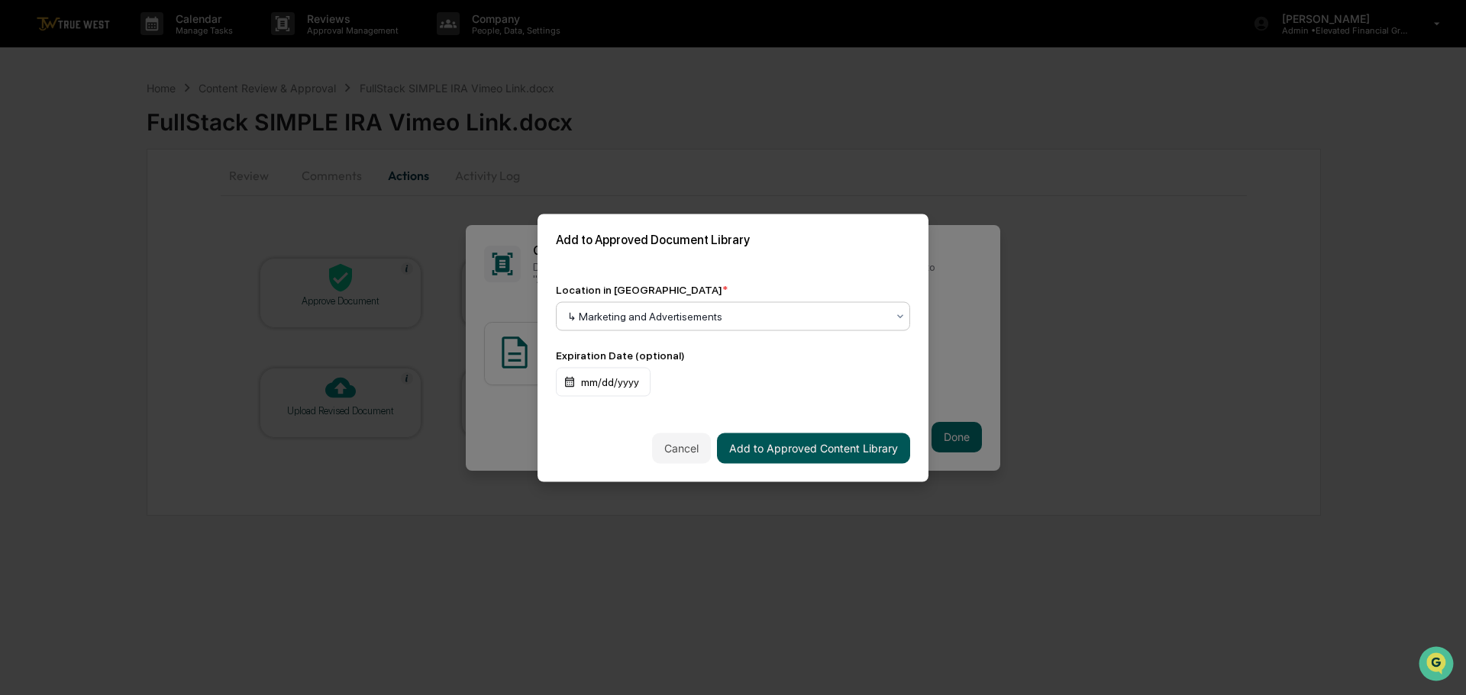
click at [773, 447] on button "Add to Approved Content Library" at bounding box center [813, 448] width 193 height 31
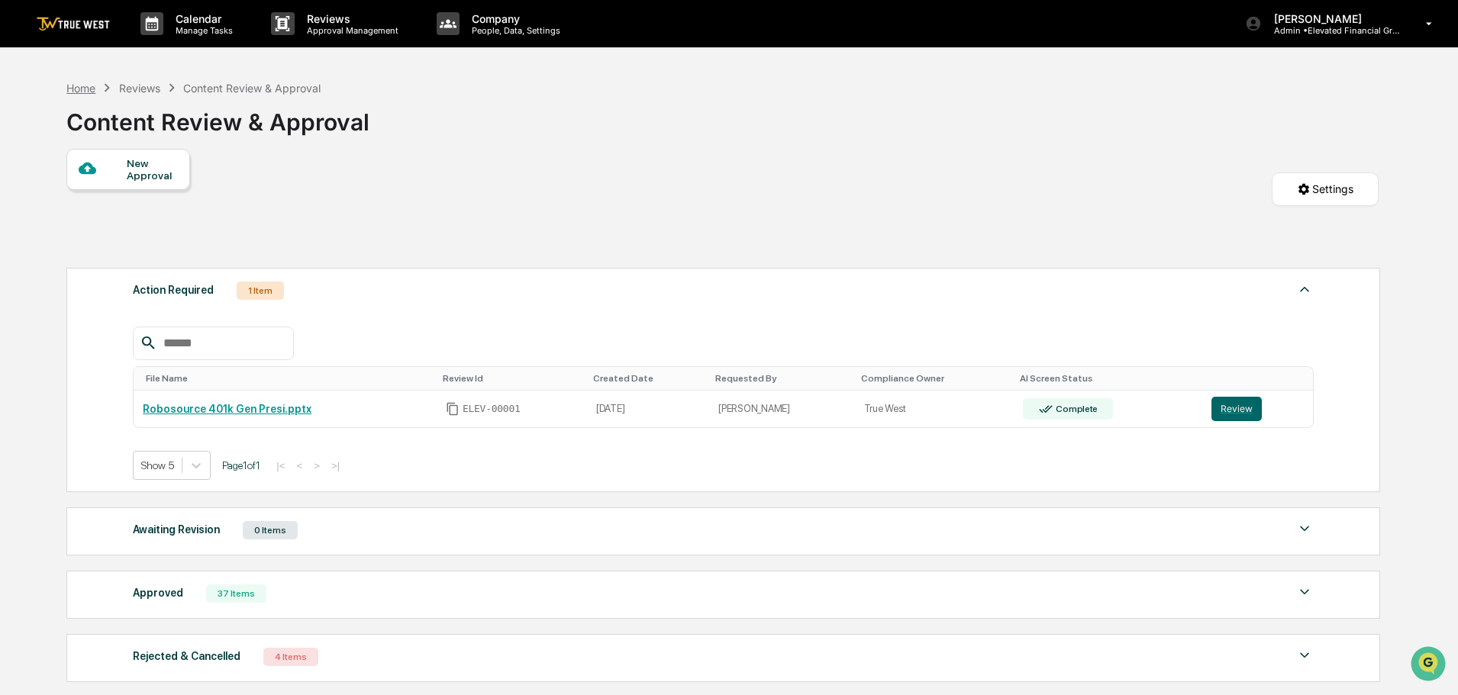
click at [79, 93] on div "Home" at bounding box center [80, 88] width 29 height 13
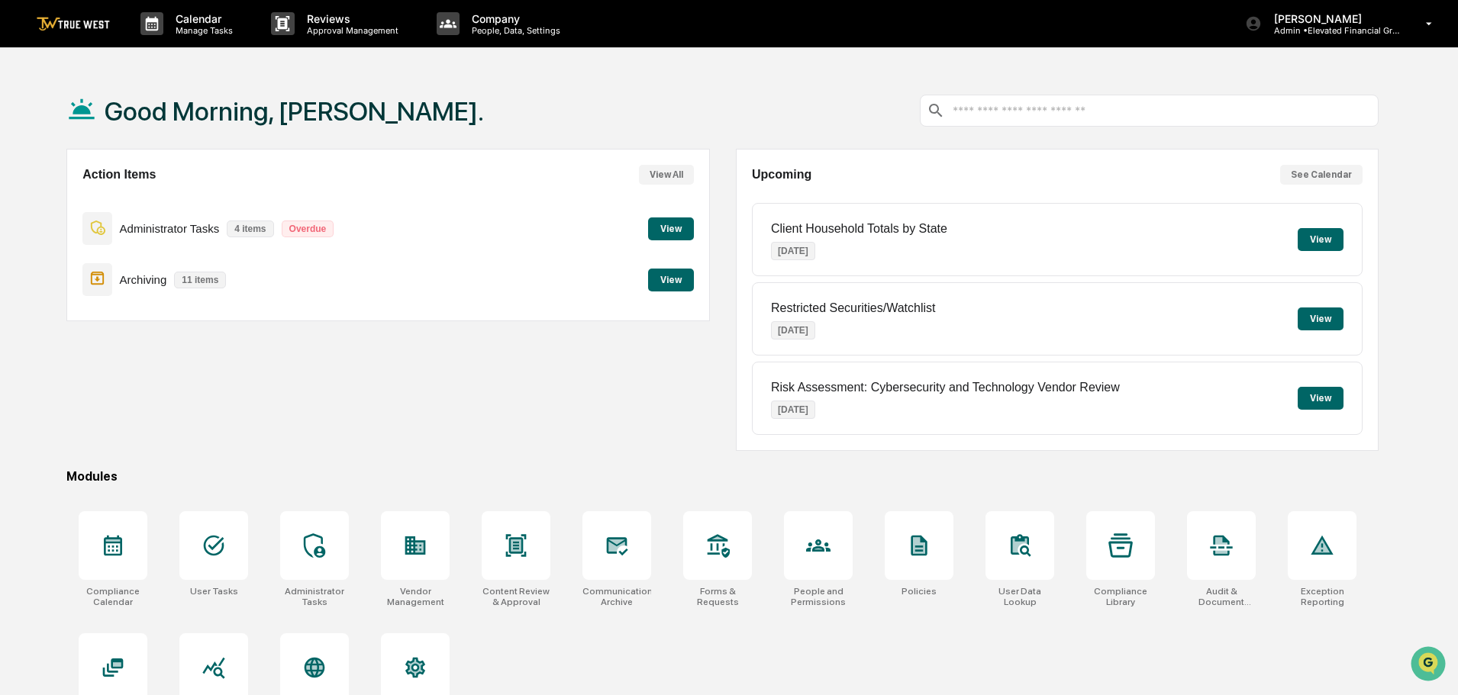
click at [670, 277] on button "View" at bounding box center [671, 280] width 46 height 23
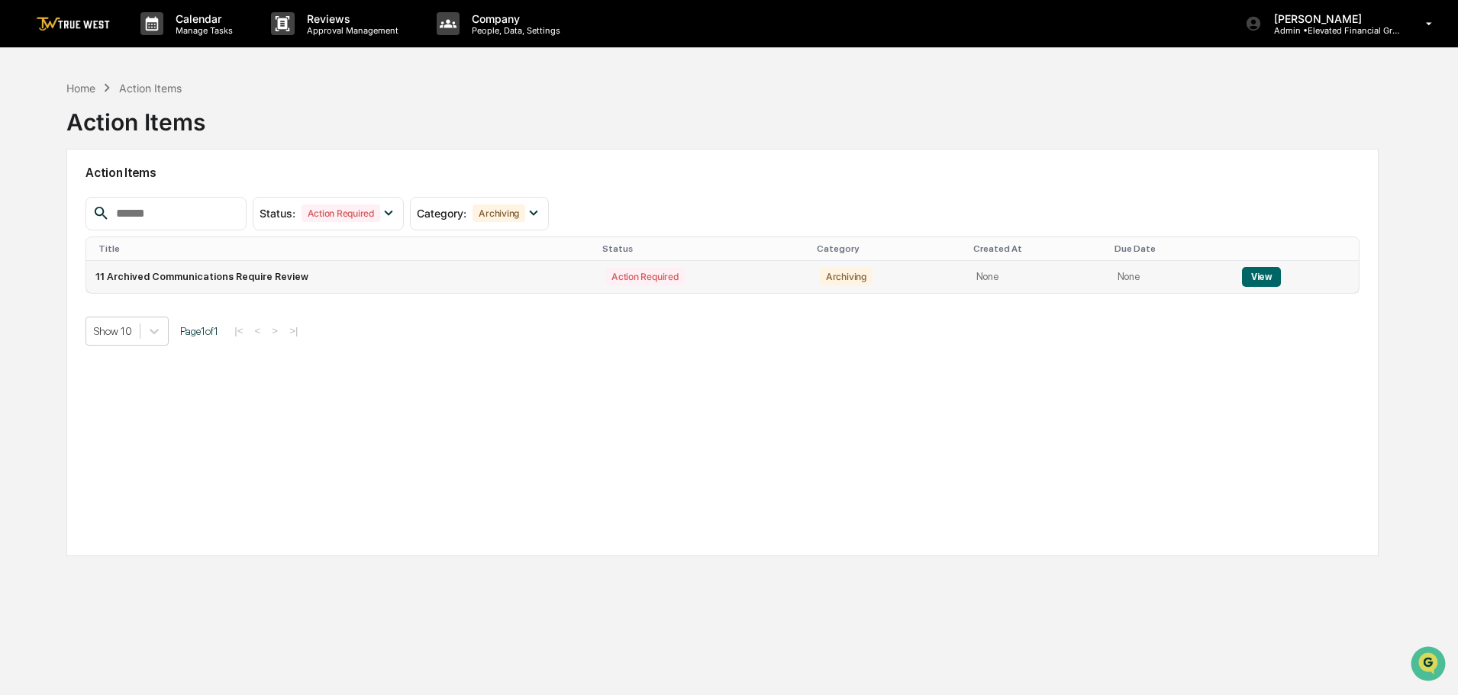
click at [1248, 277] on button "View" at bounding box center [1261, 277] width 39 height 20
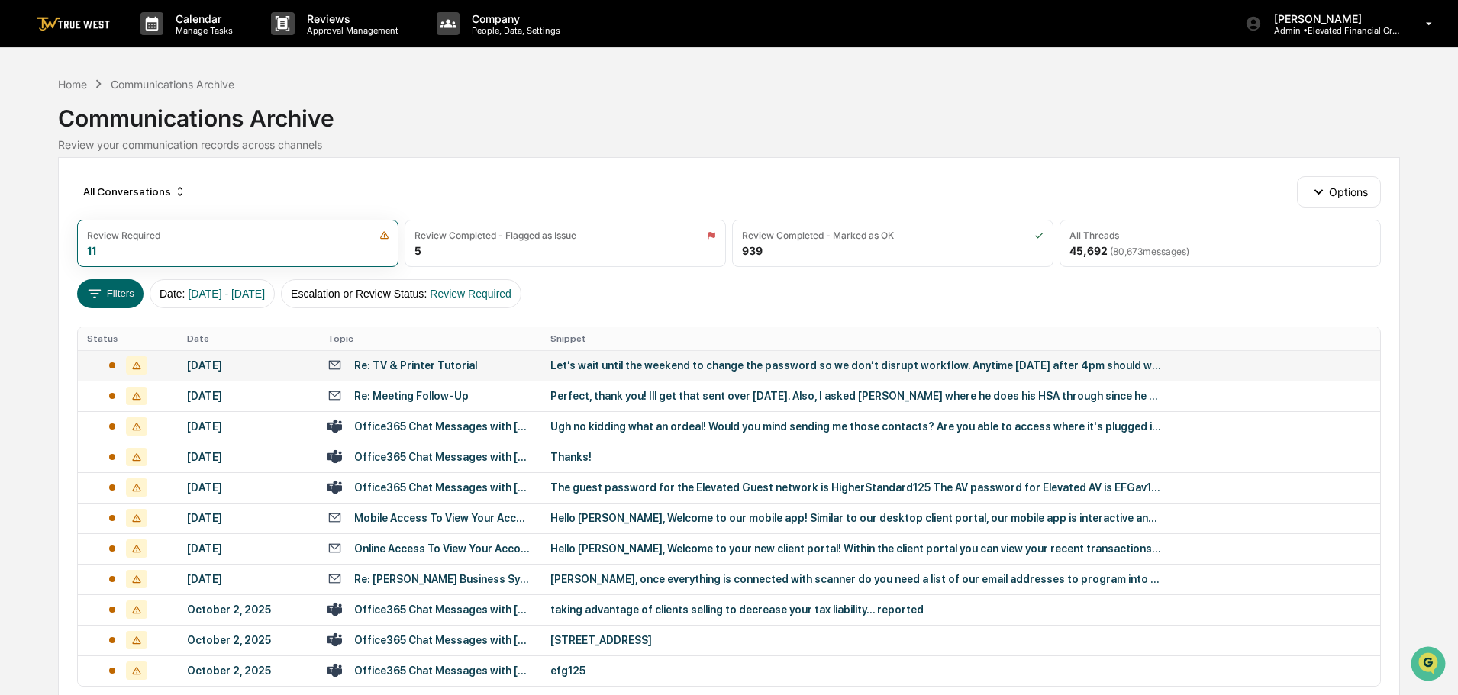
click at [701, 363] on div "Let’s wait until the weekend to change the password so we don’t disrupt workflo…" at bounding box center [855, 366] width 611 height 12
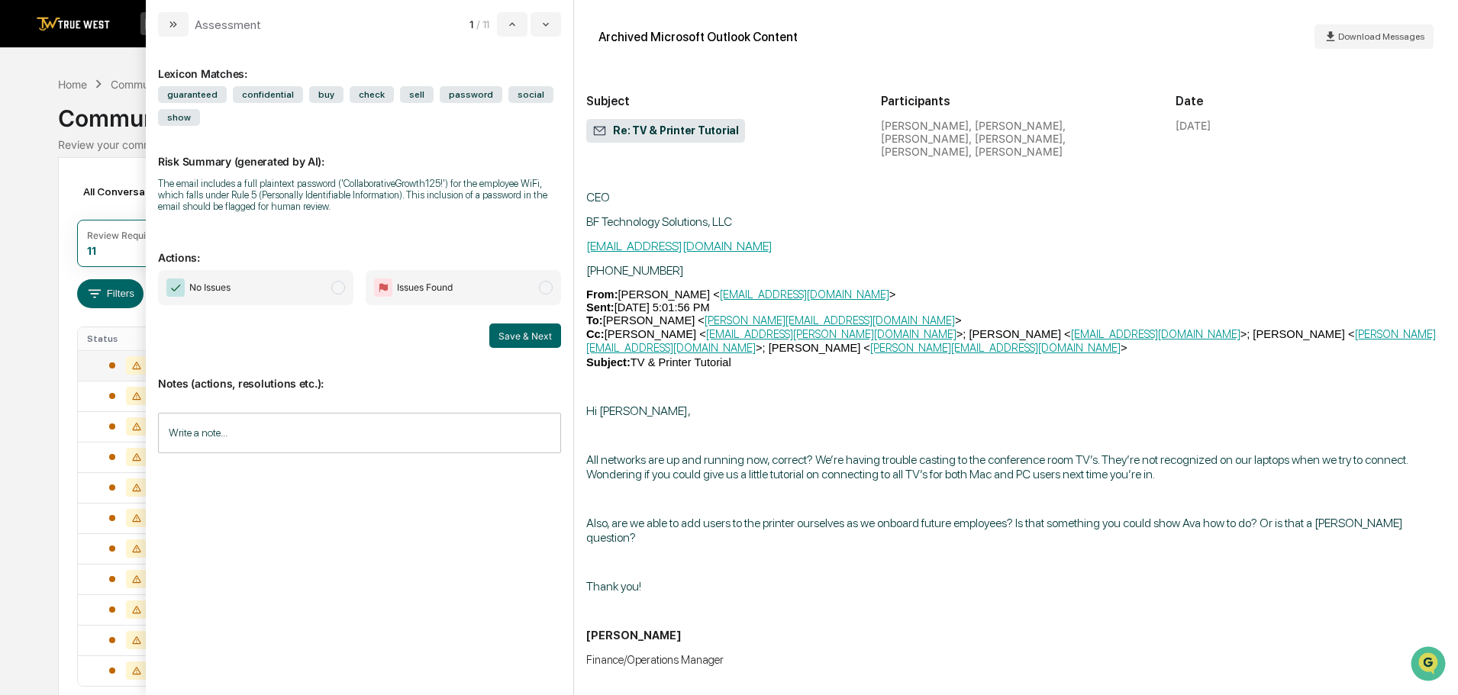
scroll to position [2307, 0]
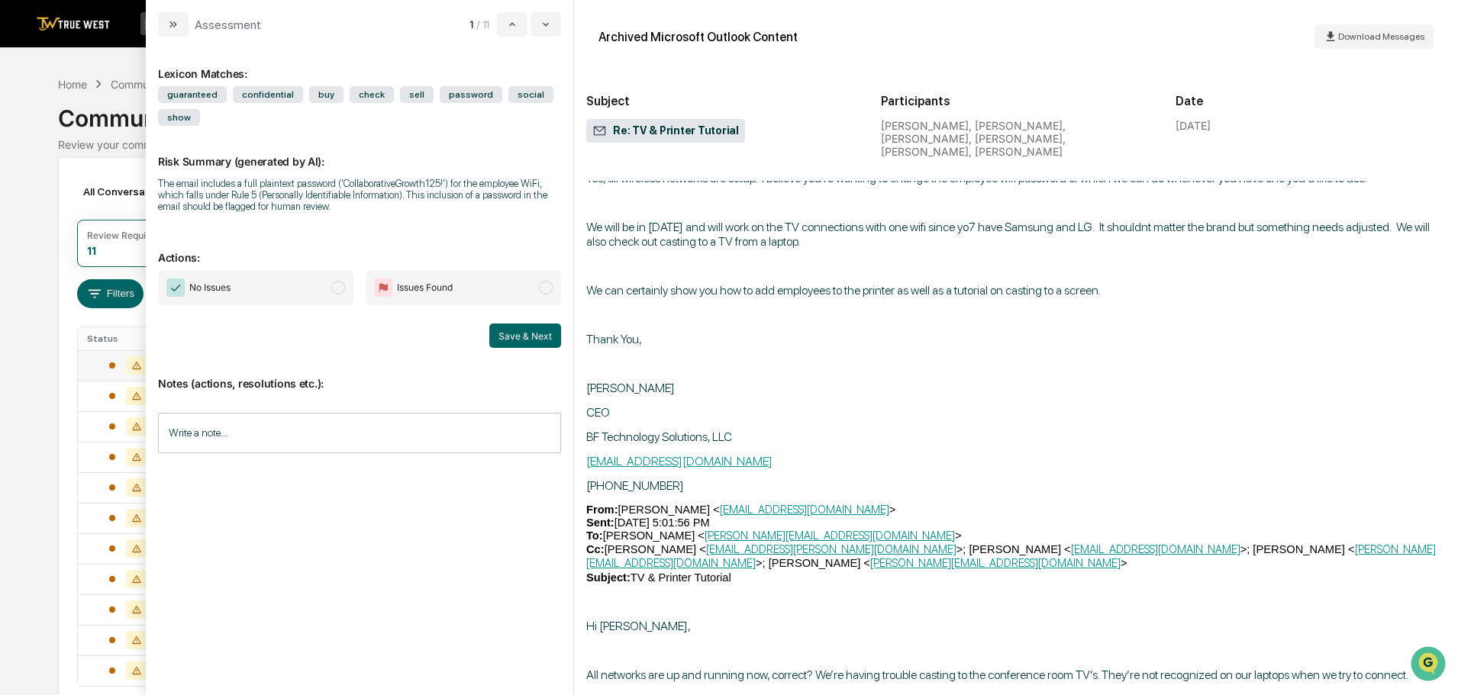
click at [336, 286] on span "modal" at bounding box center [338, 288] width 14 height 14
click at [524, 334] on button "Save & Next" at bounding box center [525, 336] width 72 height 24
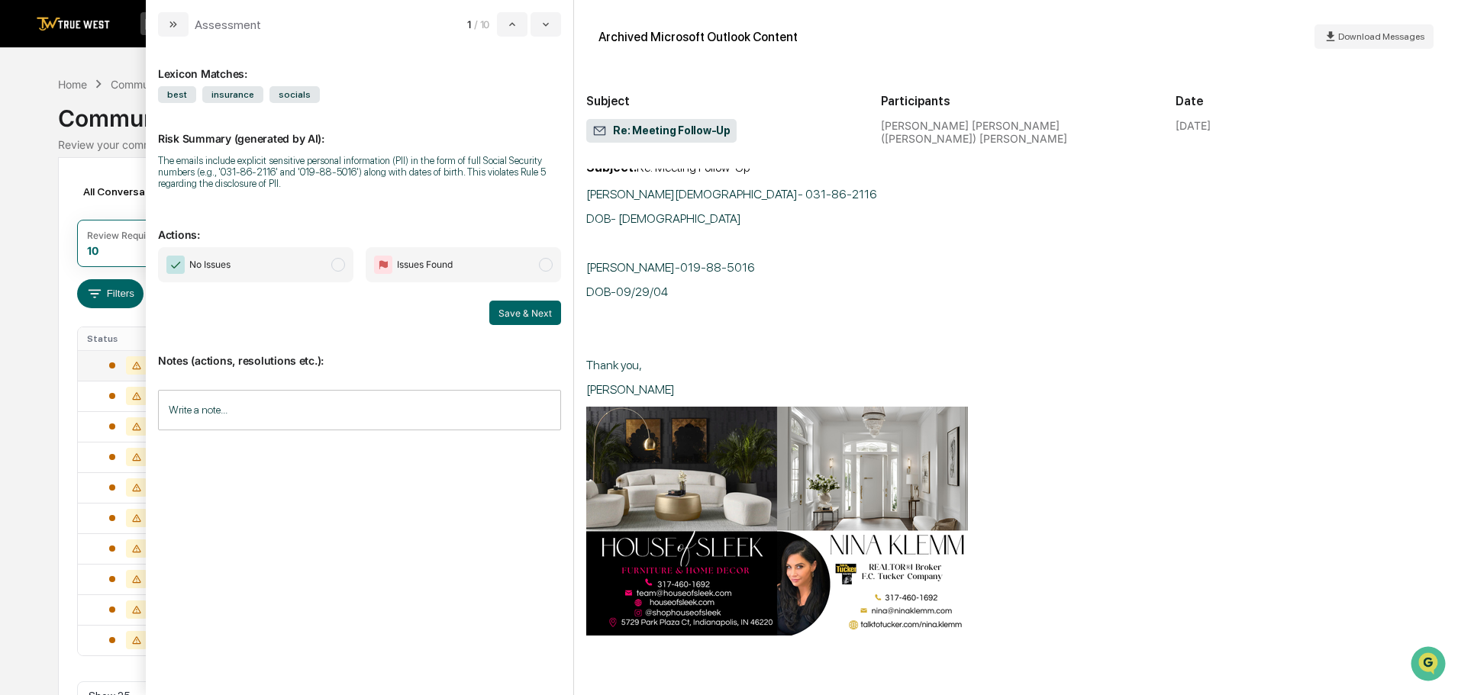
scroll to position [1145, 0]
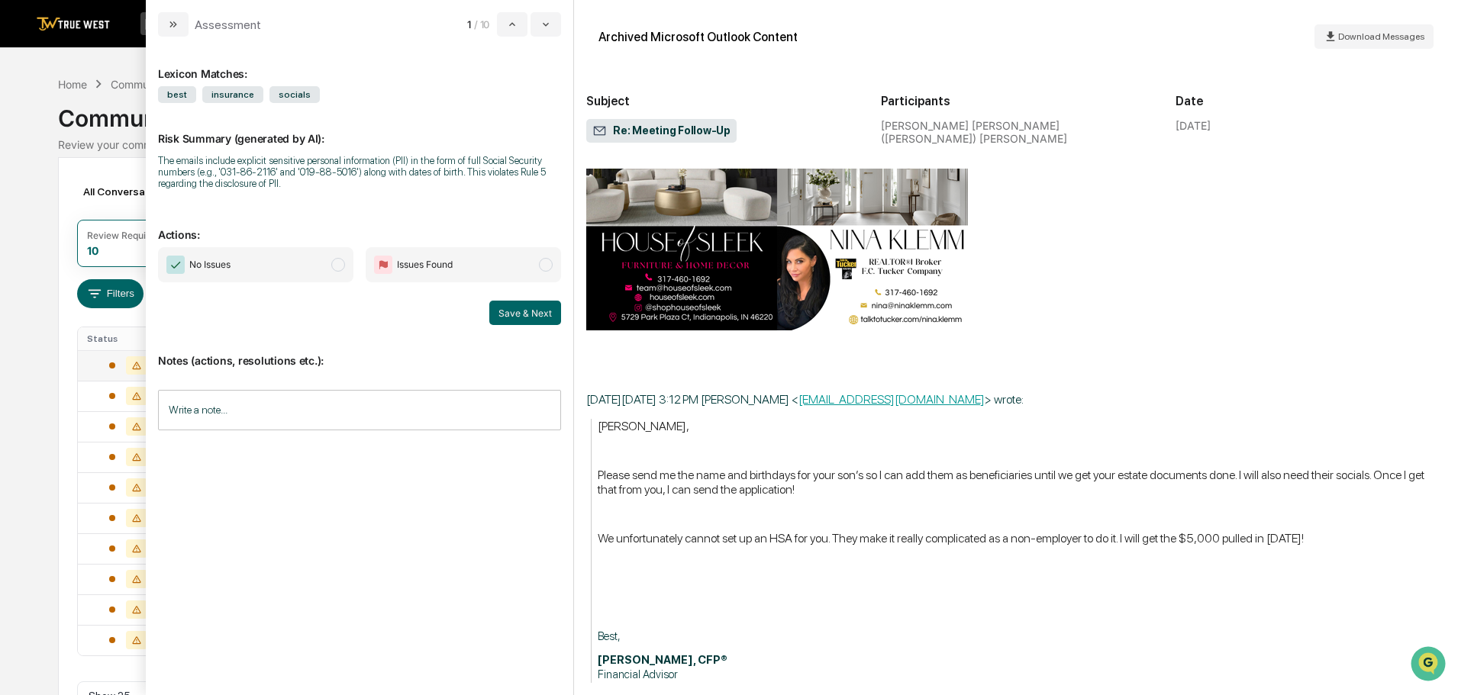
click at [28, 76] on div "Calendar Manage Tasks Reviews Approval Management Company People, Data, Setting…" at bounding box center [729, 371] width 1458 height 743
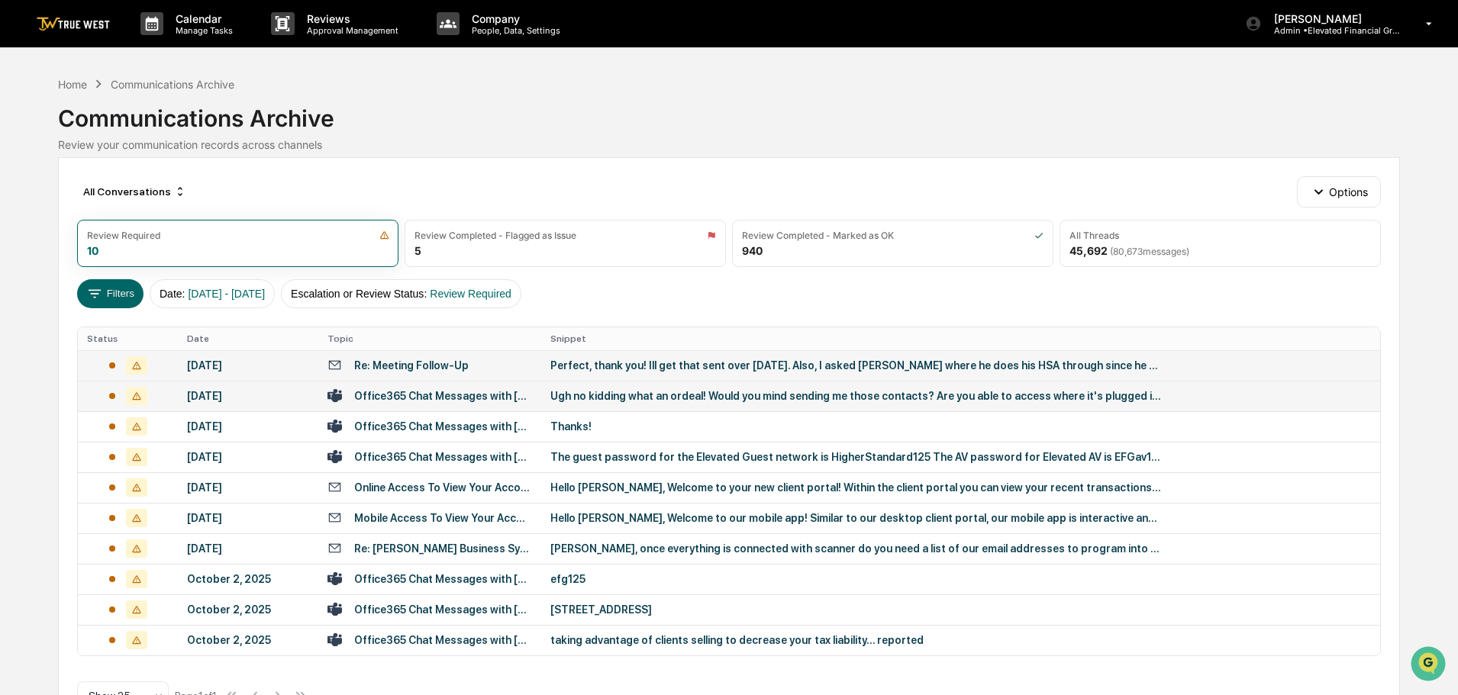
click at [579, 393] on div "Ugh no kidding what an ordeal! Would you mind sending me those contacts? Are yo…" at bounding box center [855, 396] width 611 height 12
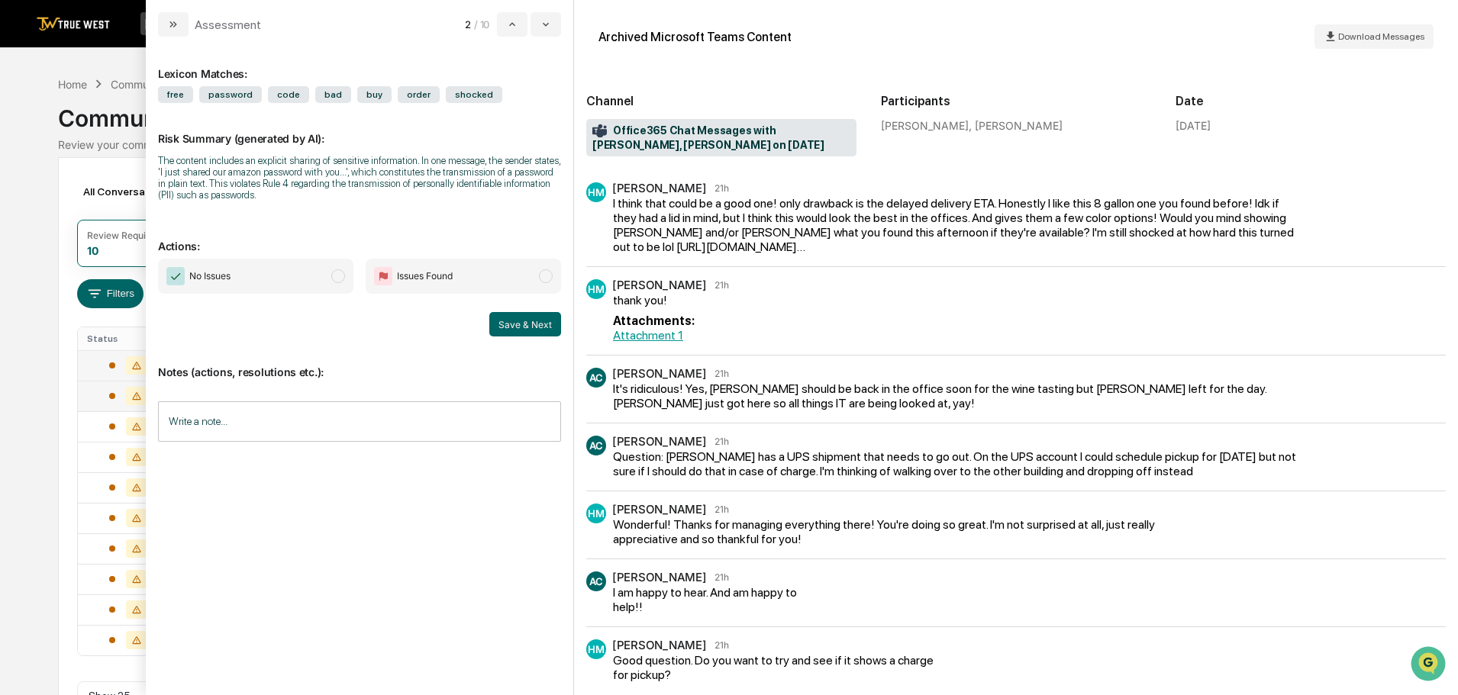
click at [337, 274] on span "modal" at bounding box center [338, 276] width 14 height 14
click at [528, 323] on button "Save & Next" at bounding box center [525, 324] width 72 height 24
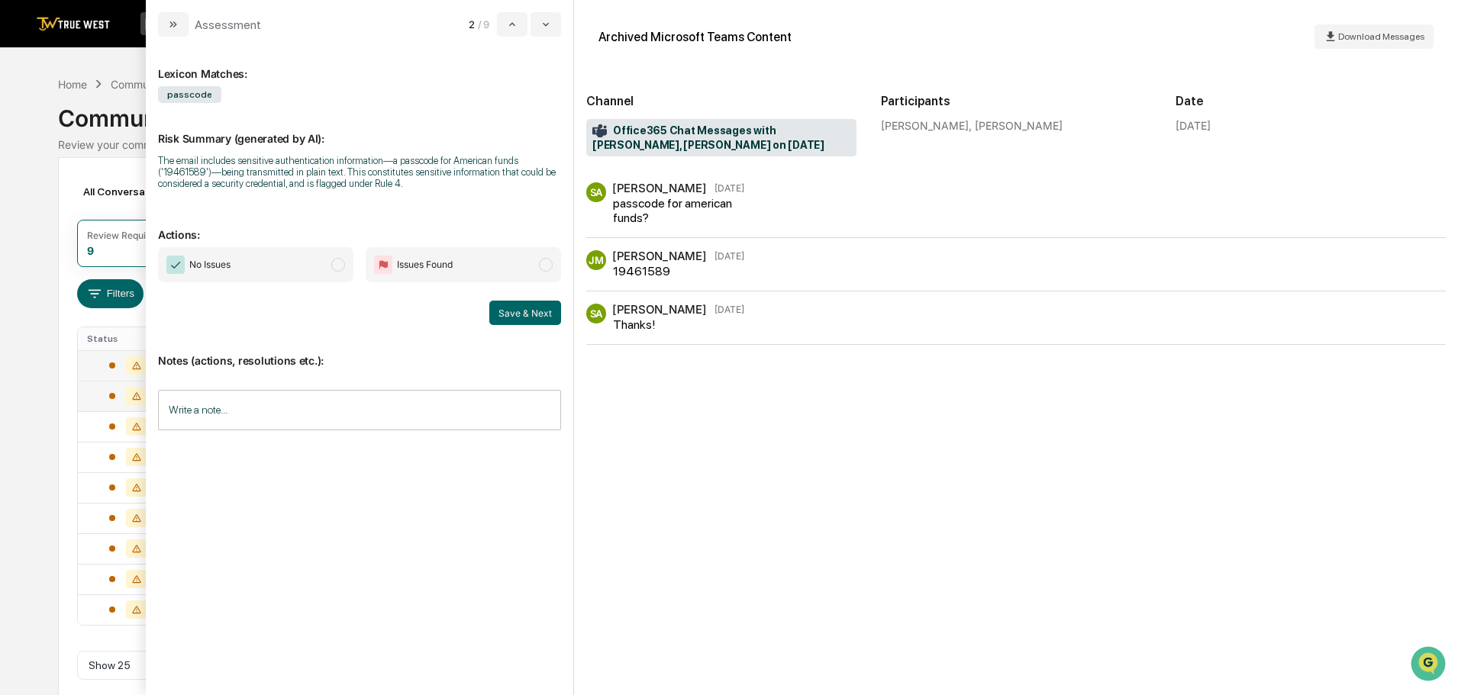
click at [336, 267] on span "modal" at bounding box center [338, 265] width 14 height 14
click at [520, 307] on button "Save & Next" at bounding box center [525, 313] width 72 height 24
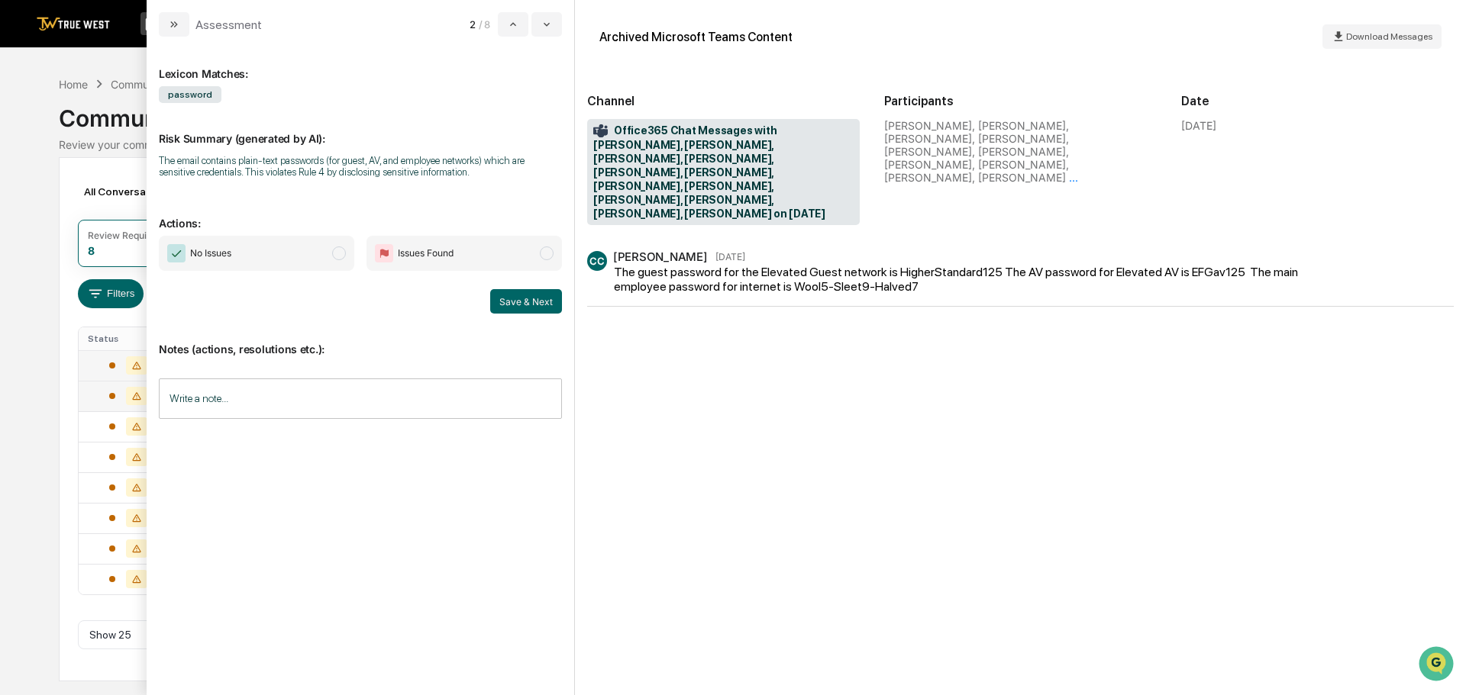
drag, startPoint x: 337, startPoint y: 252, endPoint x: 337, endPoint y: 260, distance: 8.4
click at [337, 253] on span "modal" at bounding box center [339, 254] width 14 height 14
click at [509, 304] on button "Save & Next" at bounding box center [526, 301] width 72 height 24
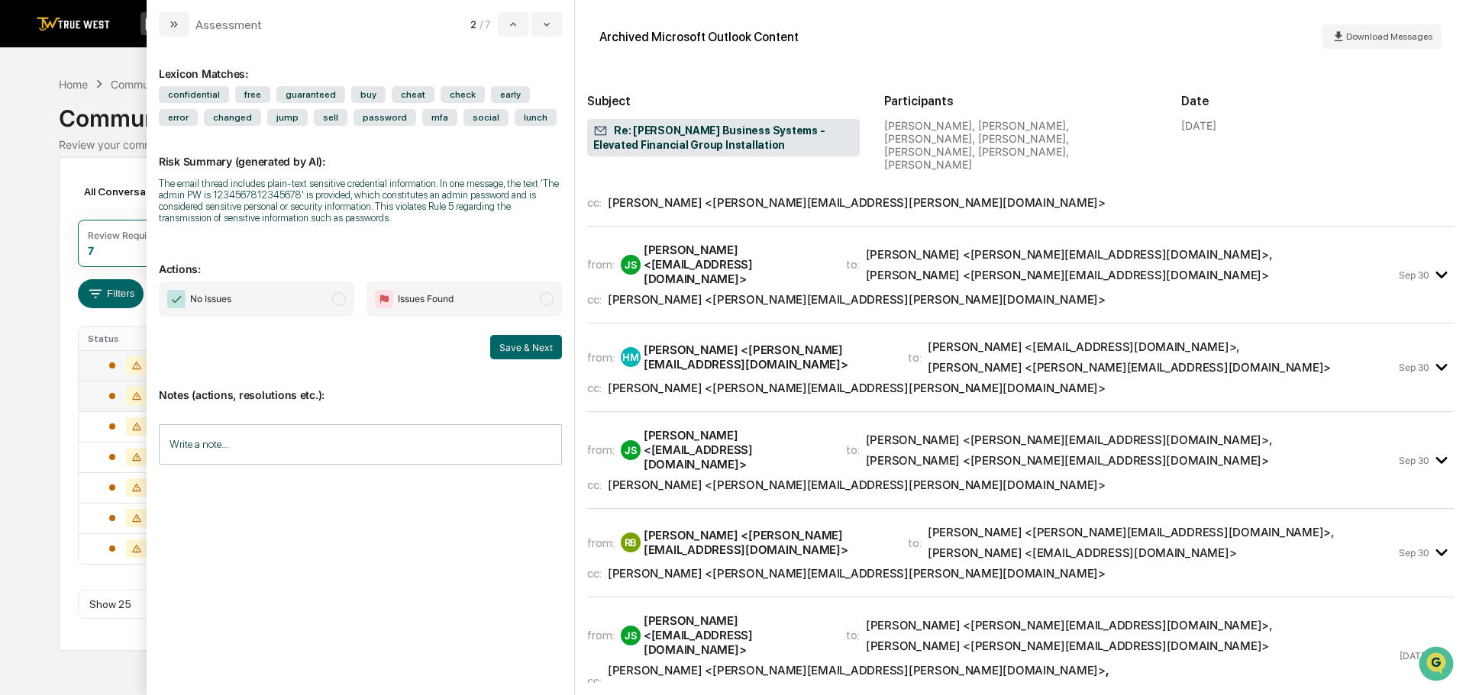
scroll to position [2453, 0]
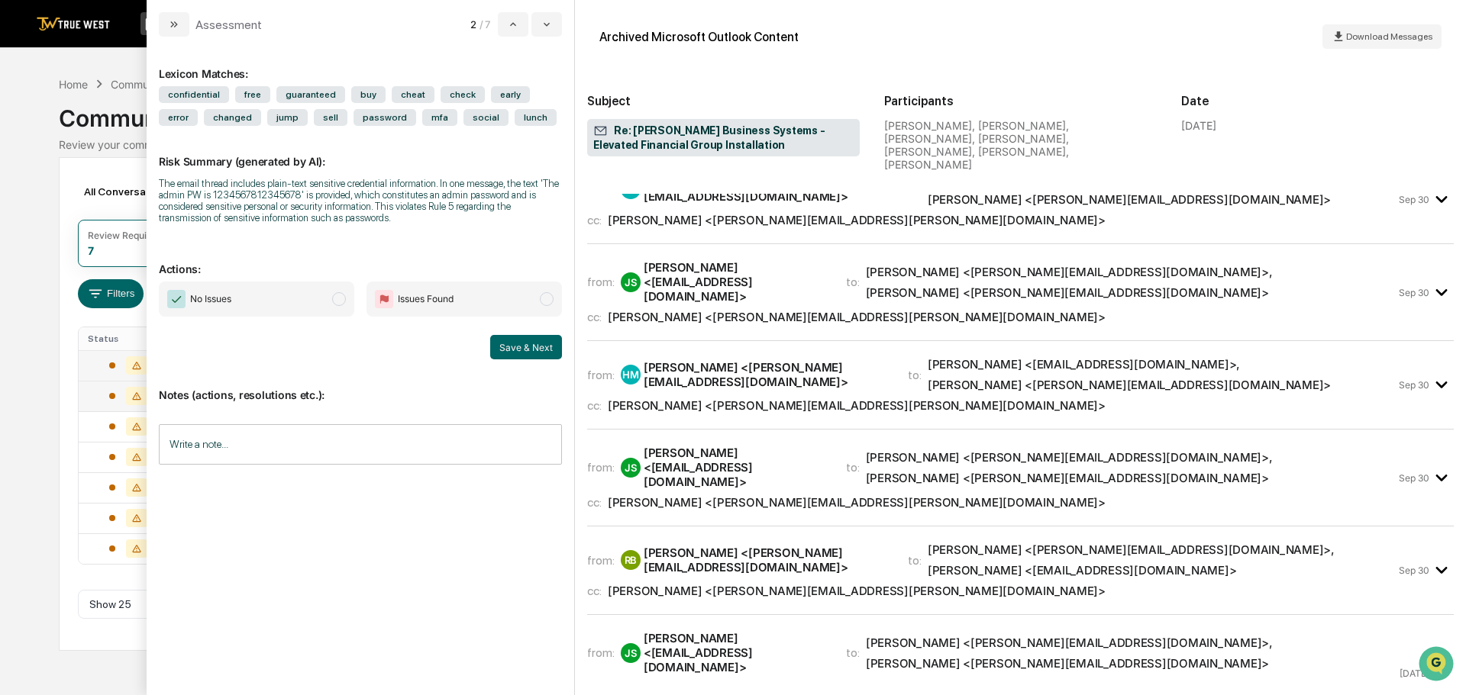
click at [338, 299] on span "modal" at bounding box center [339, 299] width 14 height 14
click at [503, 342] on button "Save & Next" at bounding box center [526, 347] width 72 height 24
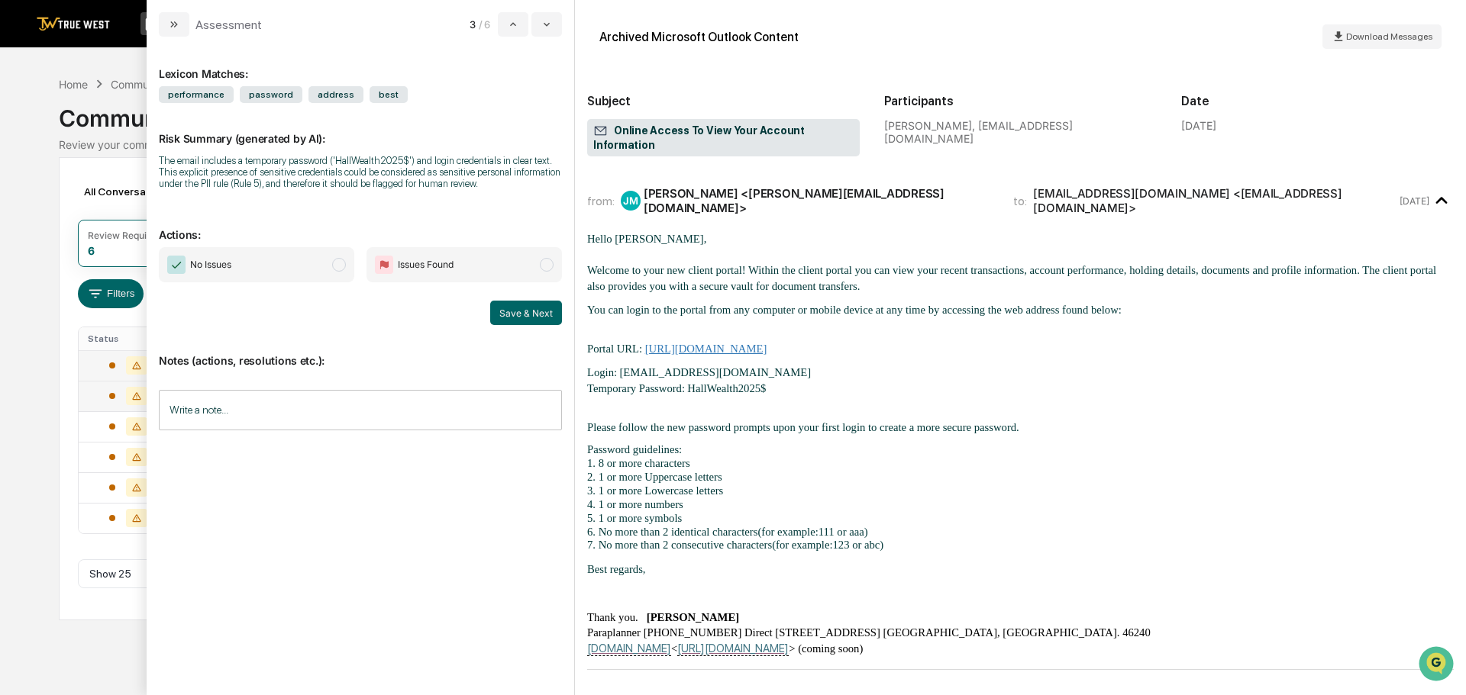
click at [334, 263] on span "modal" at bounding box center [339, 265] width 14 height 14
click at [524, 312] on button "Save & Next" at bounding box center [526, 313] width 72 height 24
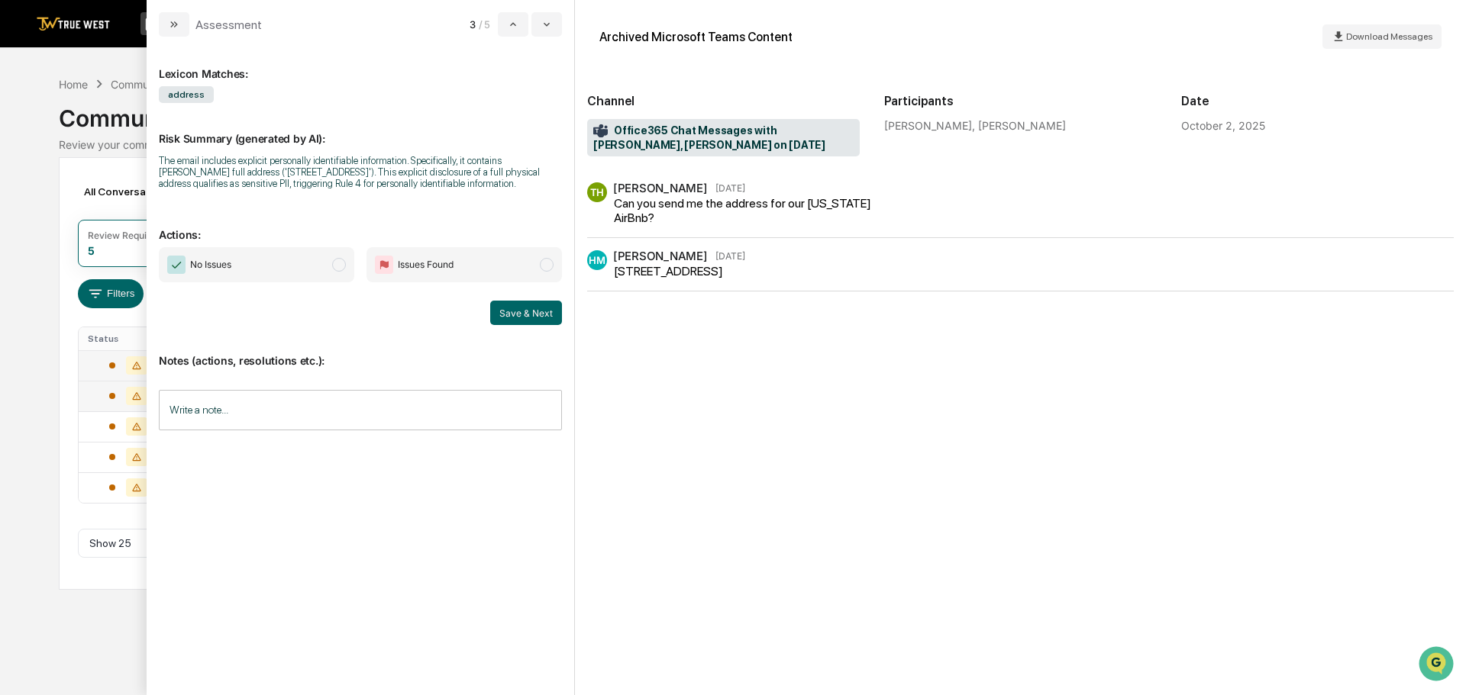
click at [334, 262] on span "modal" at bounding box center [339, 265] width 14 height 14
click at [514, 314] on button "Save & Next" at bounding box center [526, 313] width 72 height 24
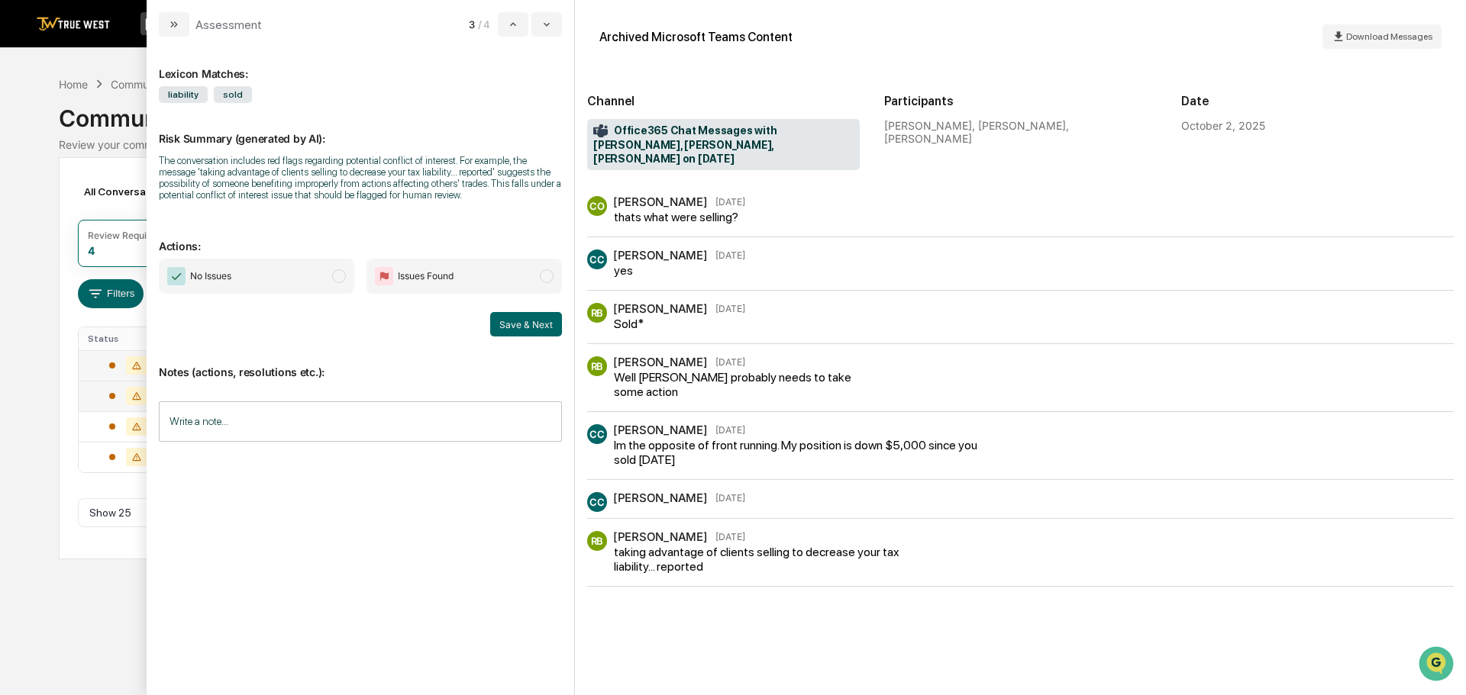
click at [337, 275] on span "modal" at bounding box center [339, 276] width 14 height 14
click at [513, 323] on button "Save & Next" at bounding box center [526, 324] width 72 height 24
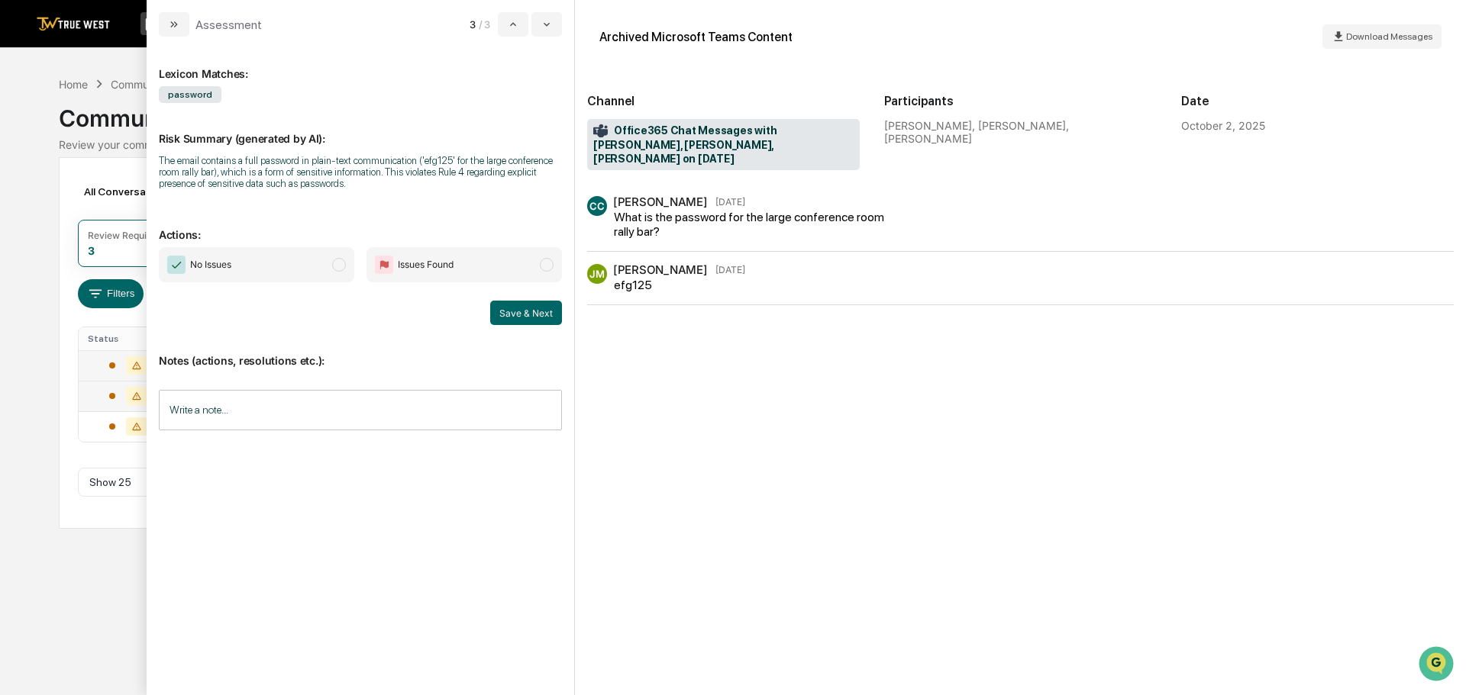
click at [337, 264] on span "modal" at bounding box center [339, 265] width 14 height 14
click at [523, 311] on button "Save & Next" at bounding box center [526, 313] width 72 height 24
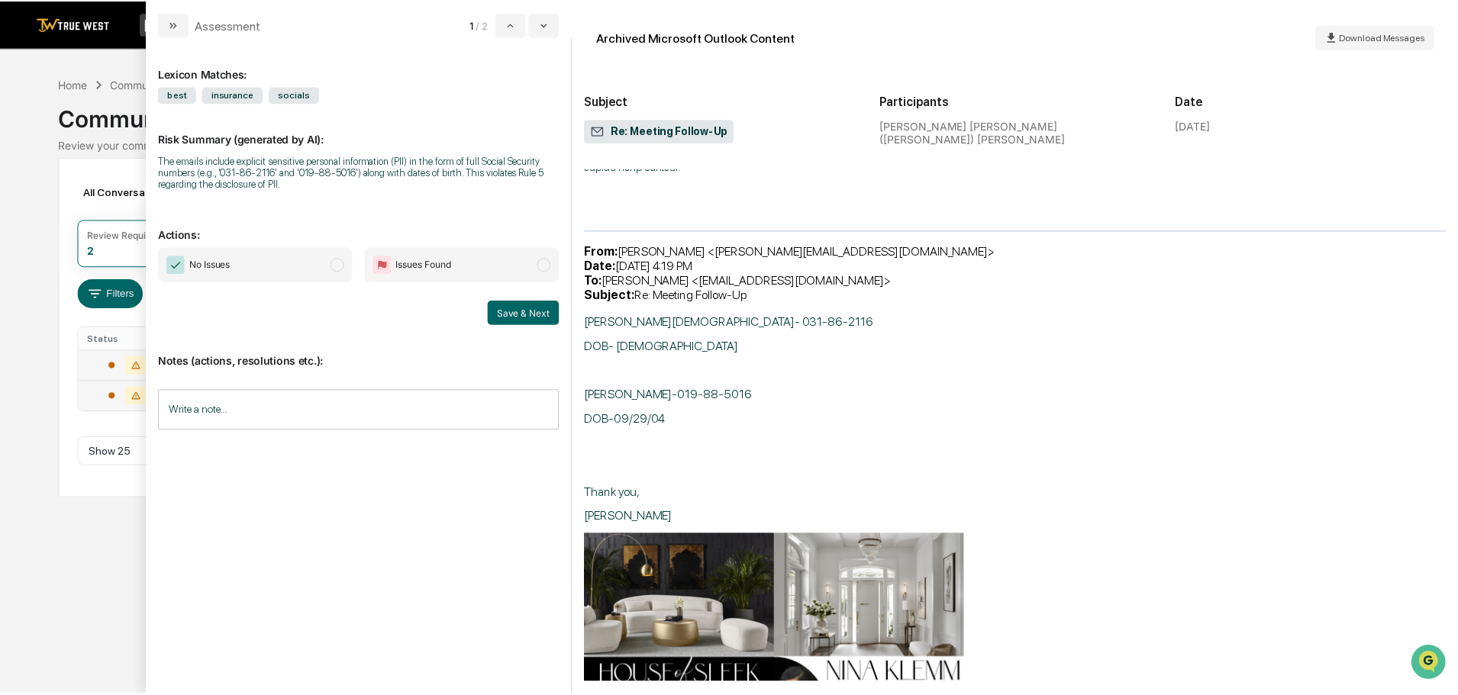
scroll to position [687, 0]
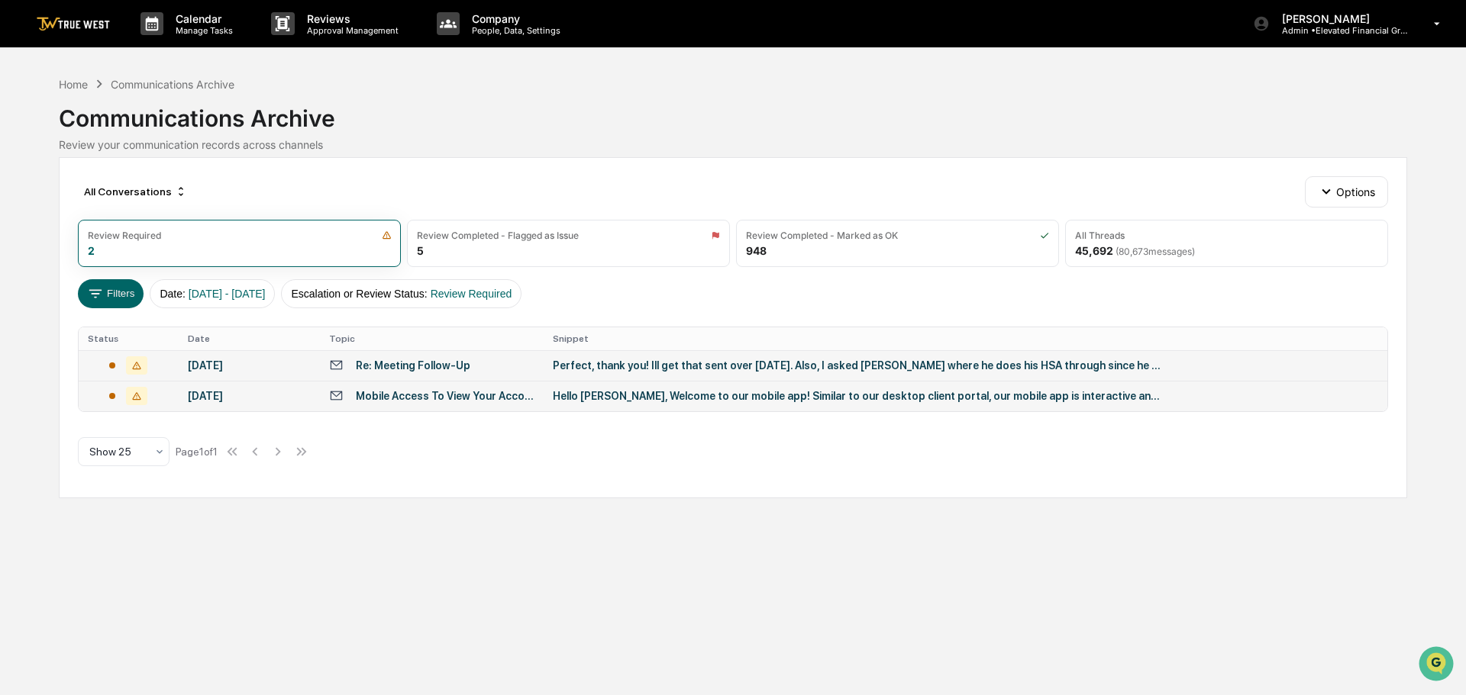
click at [28, 95] on div "Calendar Manage Tasks Reviews Approval Management Company People, Data, Setting…" at bounding box center [733, 347] width 1466 height 695
click at [63, 90] on div "Home" at bounding box center [73, 84] width 29 height 13
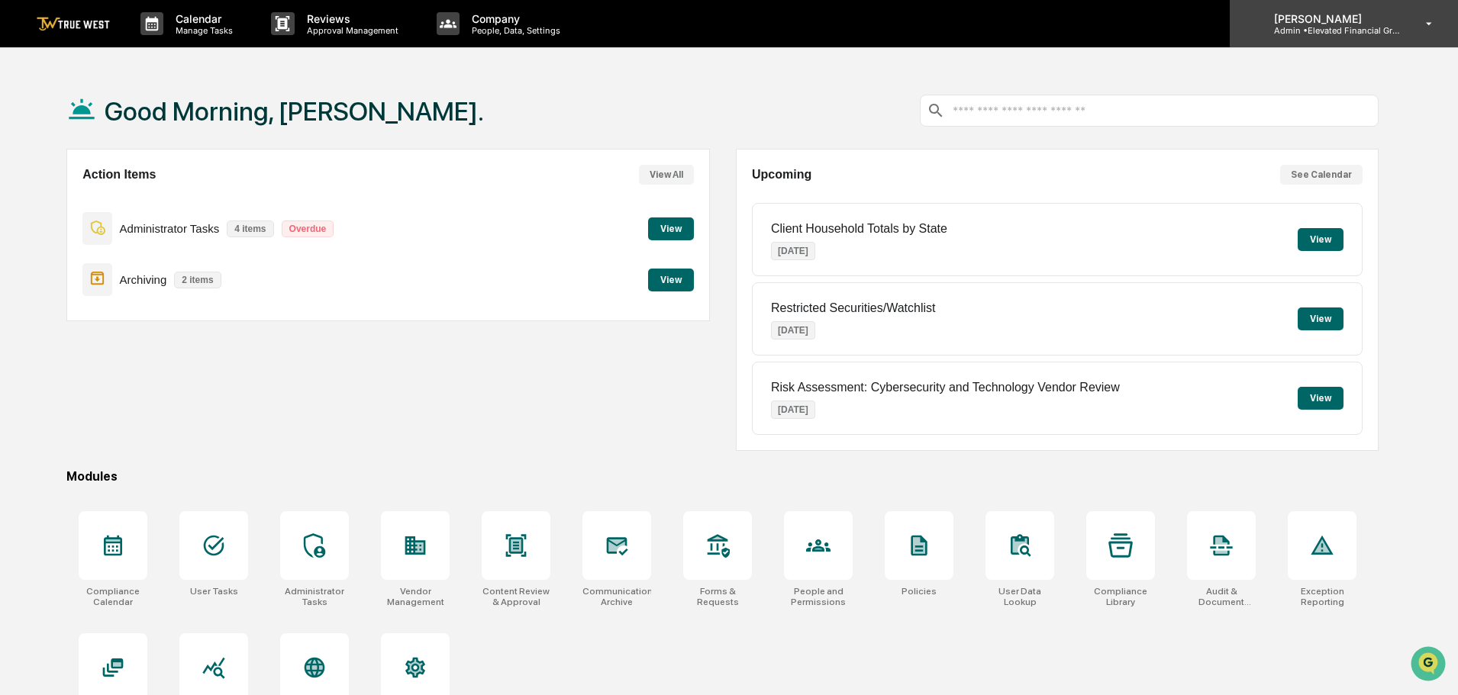
click at [1314, 27] on p "Admin • Elevated Financial Group" at bounding box center [1333, 30] width 142 height 11
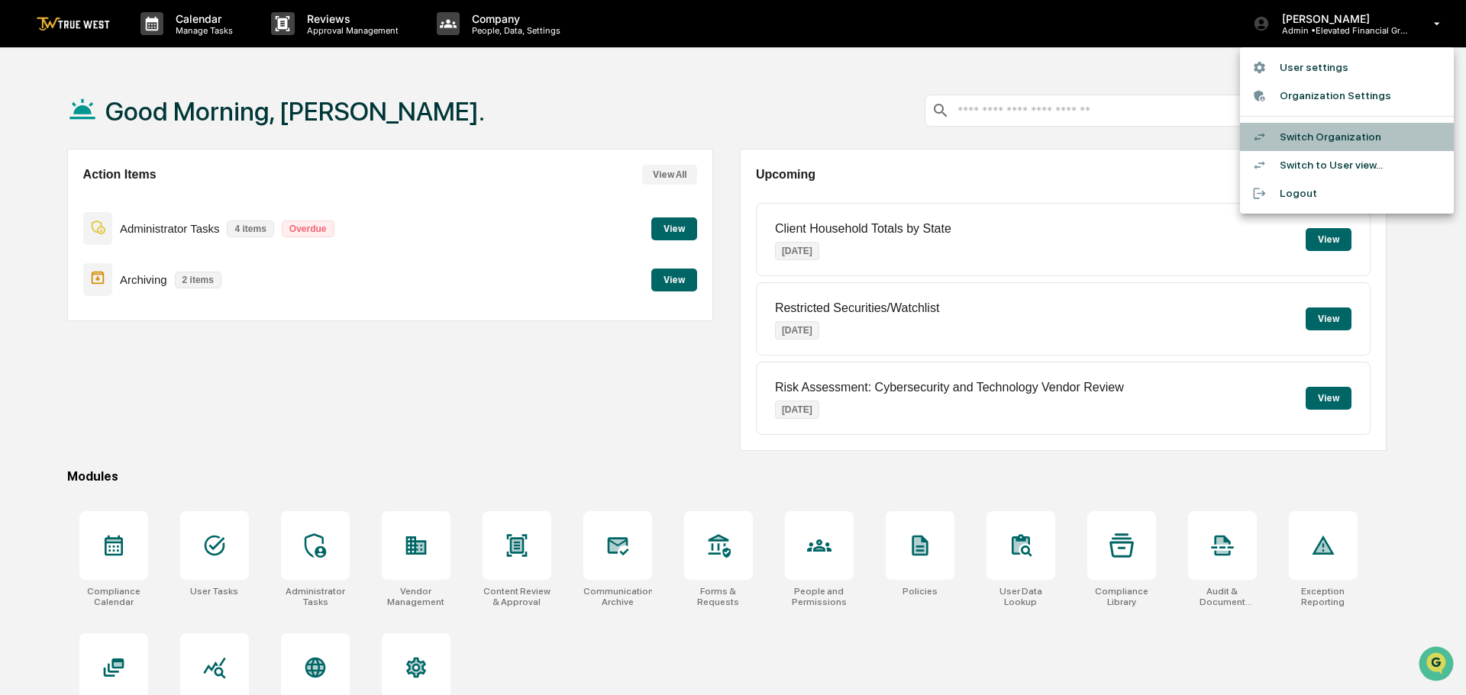
click at [1309, 138] on li "Switch Organization" at bounding box center [1347, 137] width 214 height 28
